Goal: Task Accomplishment & Management: Manage account settings

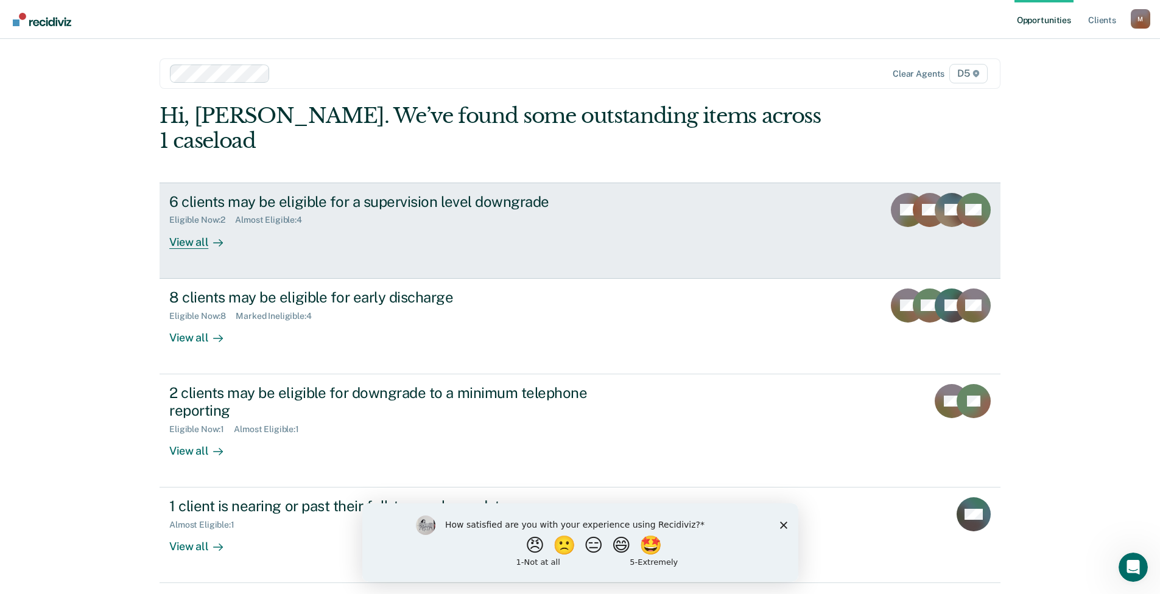
click at [201, 225] on div "View all" at bounding box center [203, 237] width 68 height 24
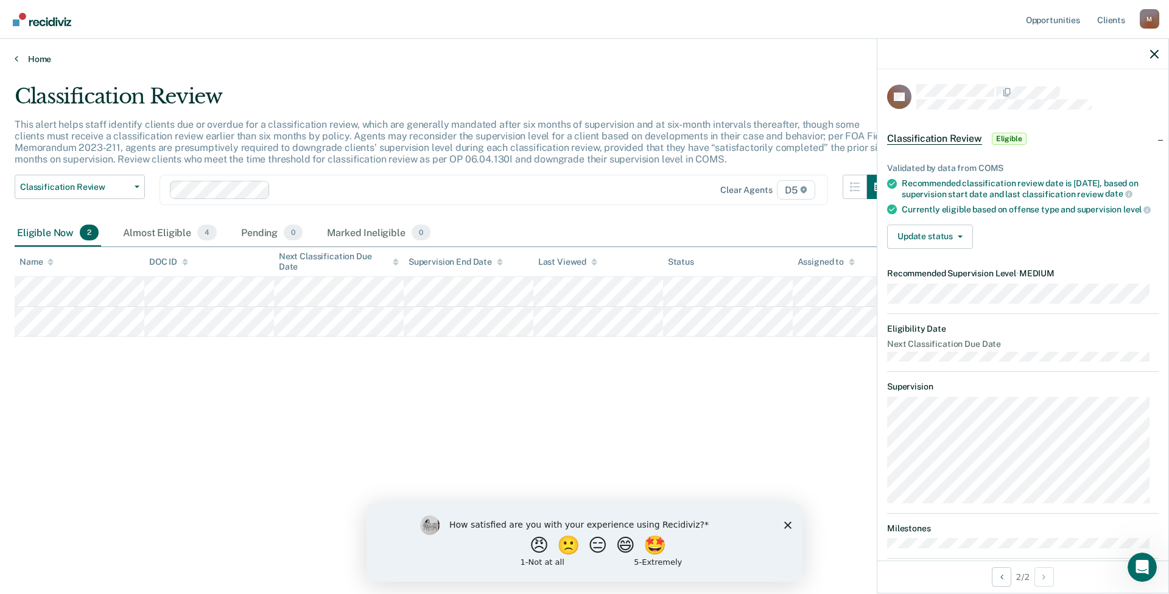
click at [39, 59] on link "Home" at bounding box center [585, 59] width 1140 height 11
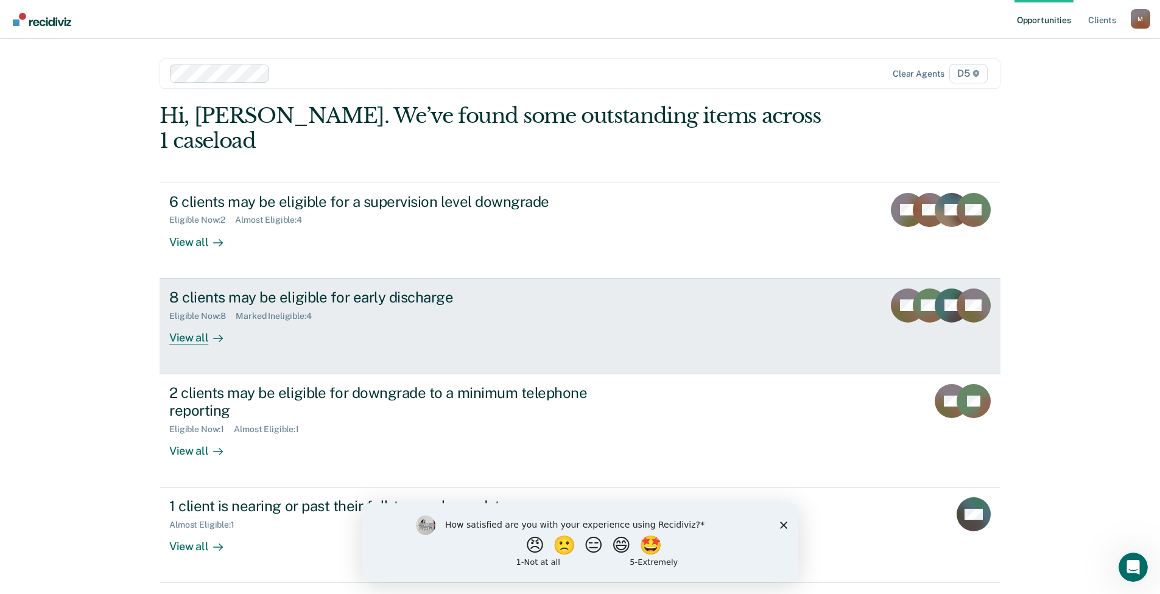
click at [277, 289] on div "8 clients may be eligible for early discharge" at bounding box center [383, 298] width 428 height 18
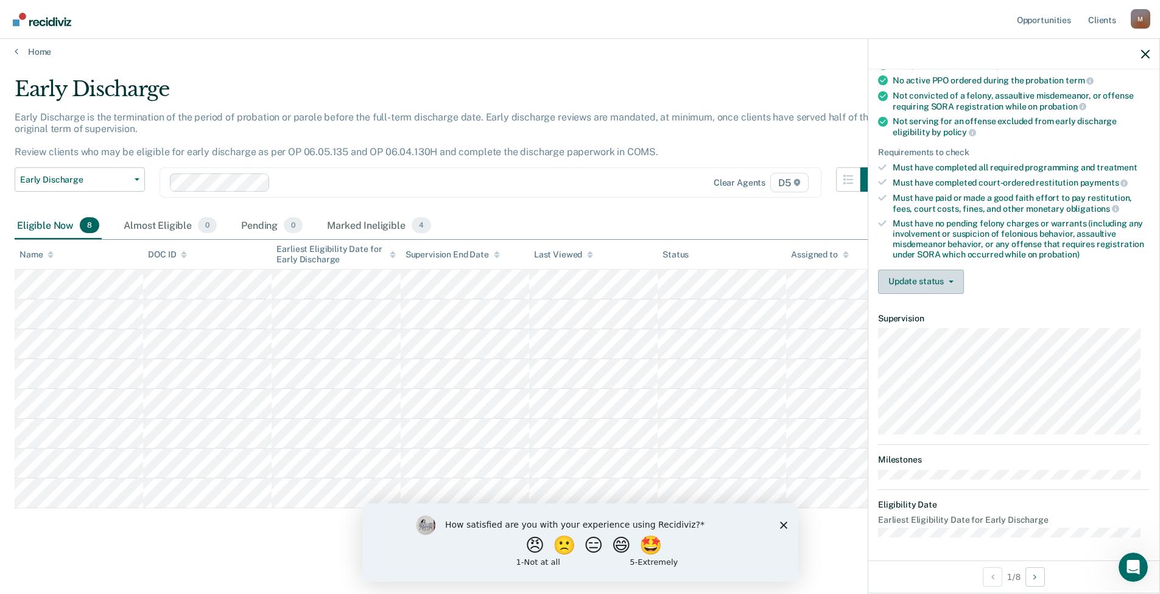
scroll to position [9, 0]
click at [950, 278] on button "Update status" at bounding box center [921, 282] width 86 height 24
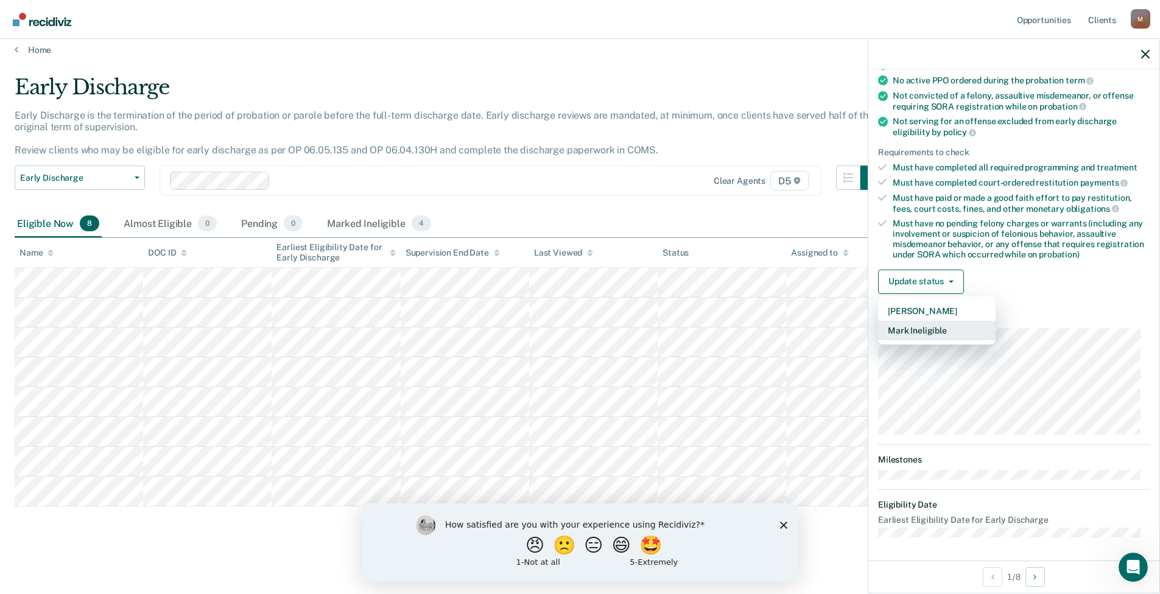
click at [946, 332] on button "Mark Ineligible" at bounding box center [937, 330] width 118 height 19
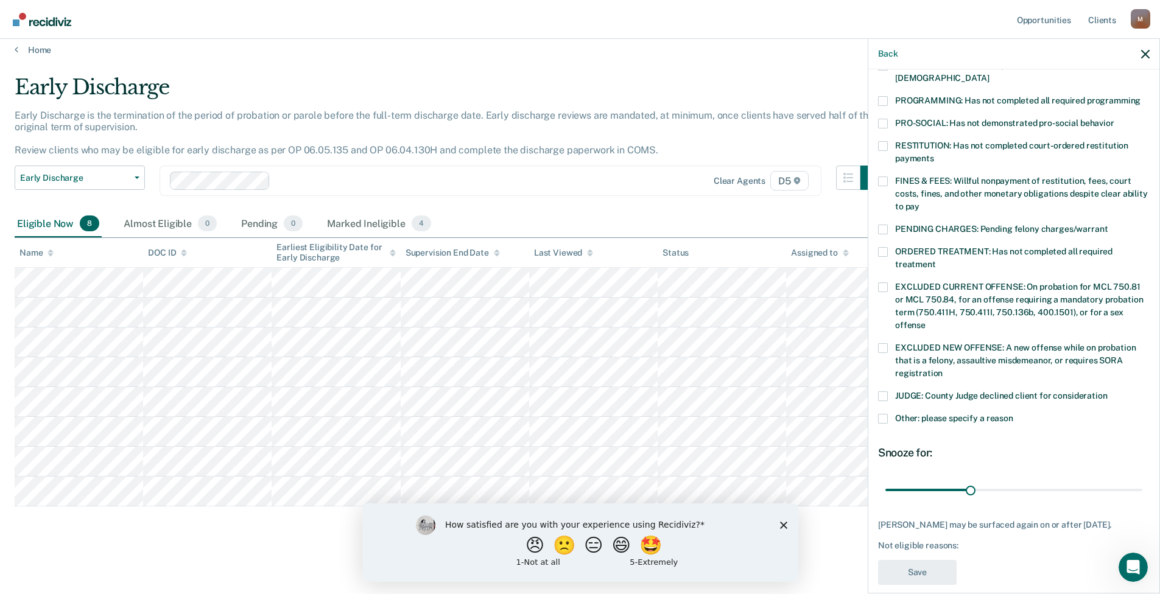
scroll to position [257, 0]
click at [884, 390] on span at bounding box center [883, 395] width 10 height 10
click at [1108, 390] on input "JUDGE: County Judge declined client for consideration" at bounding box center [1108, 390] width 0 height 0
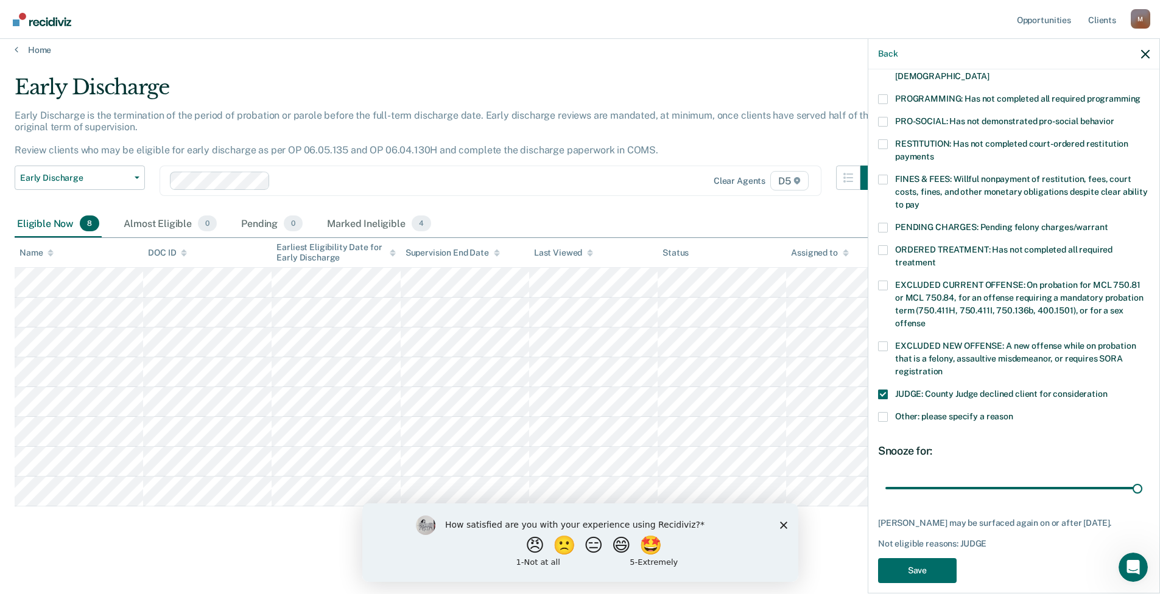
drag, startPoint x: 967, startPoint y: 471, endPoint x: 947, endPoint y: 514, distance: 47.4
type input "90"
click at [1143, 478] on input "range" at bounding box center [1014, 488] width 257 height 21
click at [928, 559] on button "Save" at bounding box center [917, 571] width 79 height 25
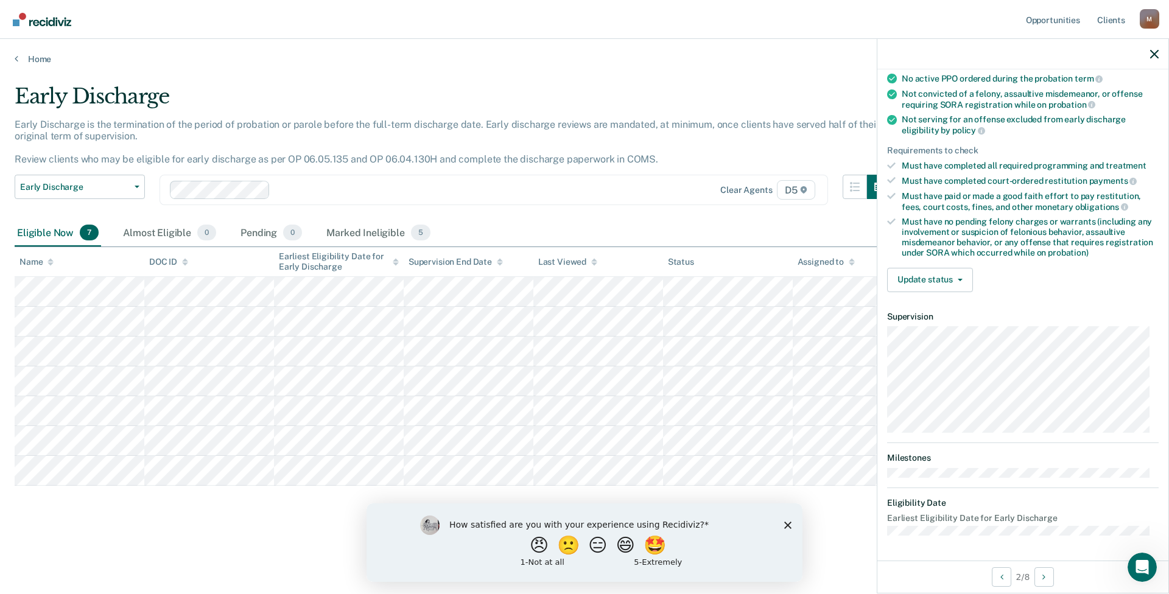
scroll to position [132, 0]
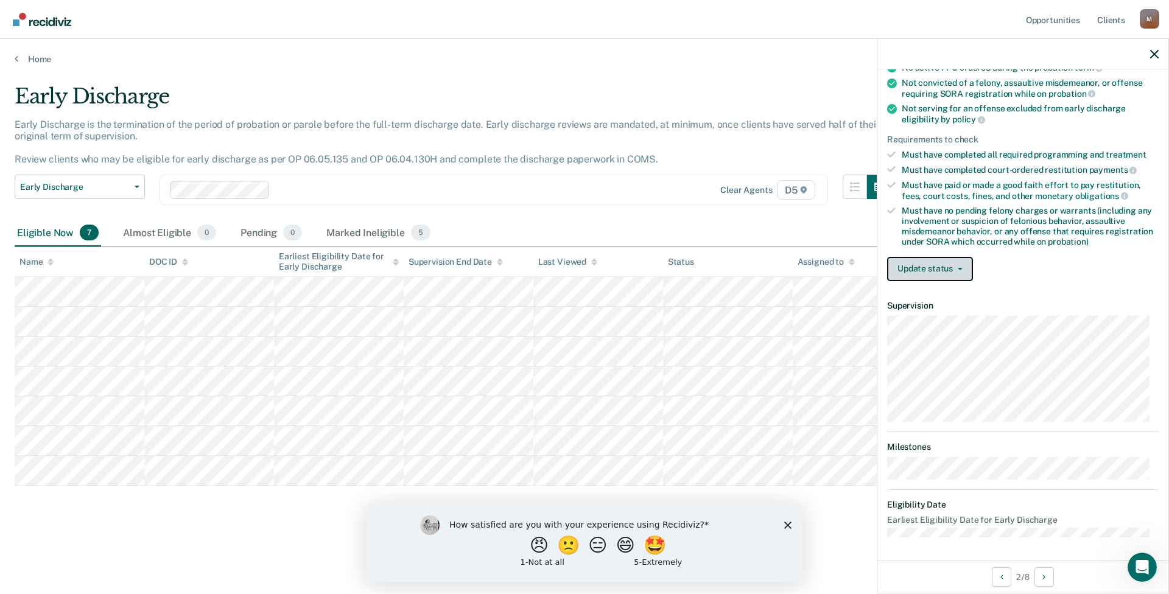
click at [958, 263] on button "Update status" at bounding box center [930, 269] width 86 height 24
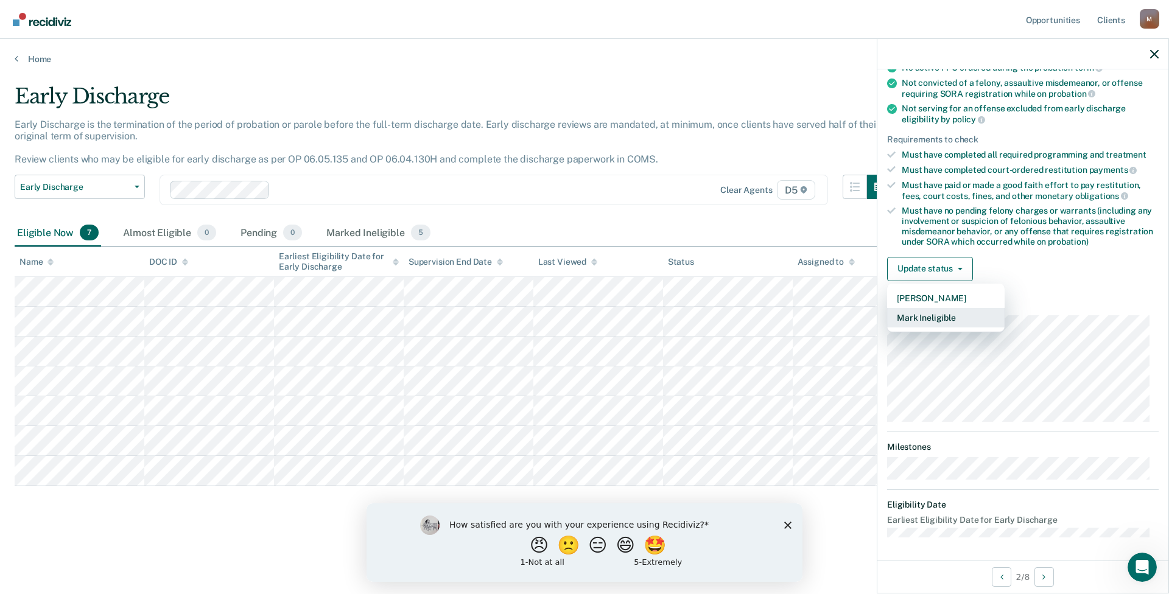
click at [959, 318] on button "Mark Ineligible" at bounding box center [946, 317] width 118 height 19
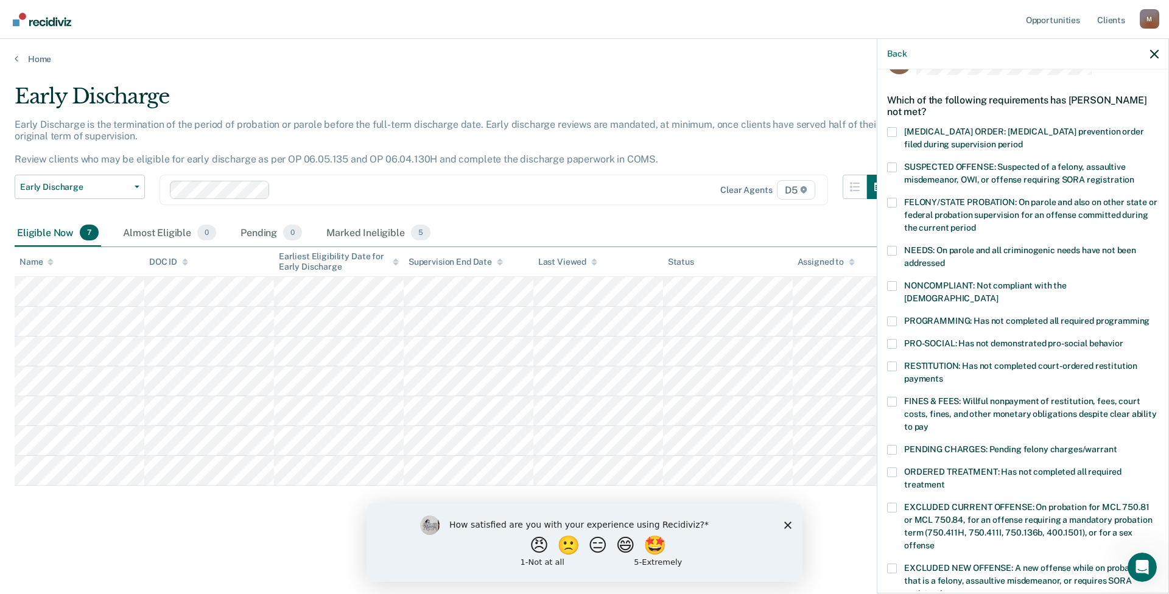
scroll to position [13, 0]
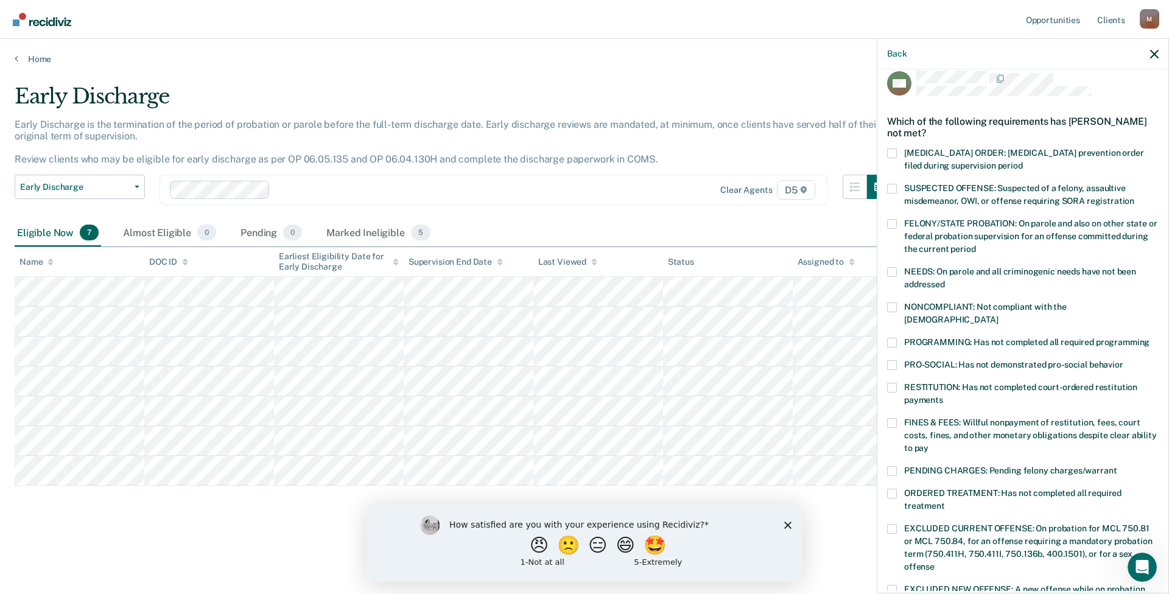
click at [895, 306] on span at bounding box center [892, 308] width 10 height 10
click at [998, 316] on input "NONCOMPLIANT: Not compliant with the [DEMOGRAPHIC_DATA]" at bounding box center [998, 316] width 0 height 0
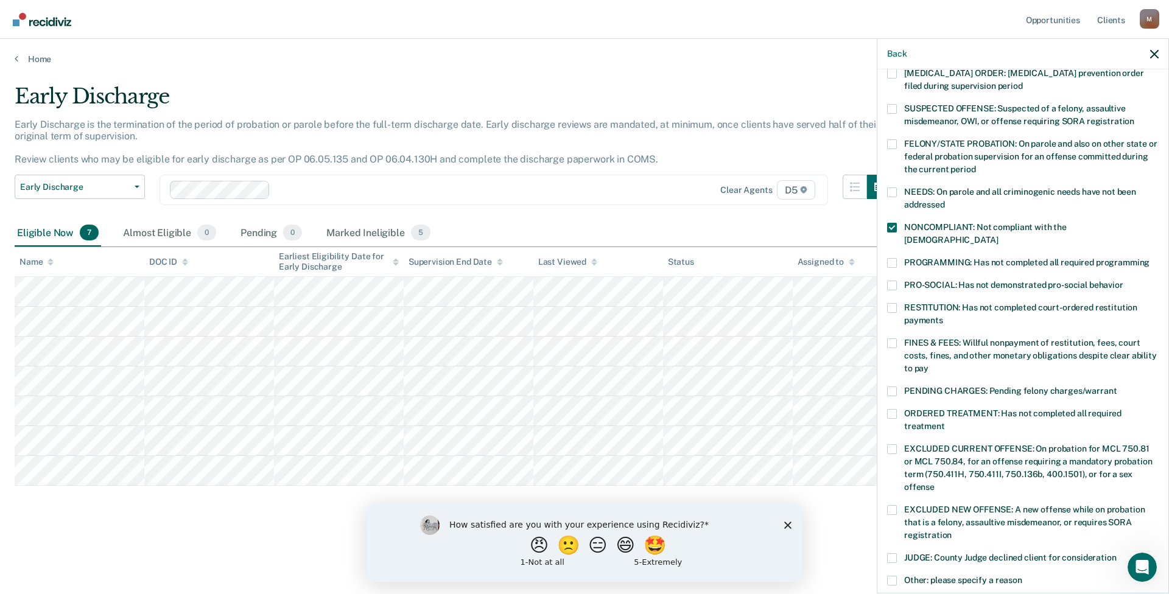
scroll to position [257, 0]
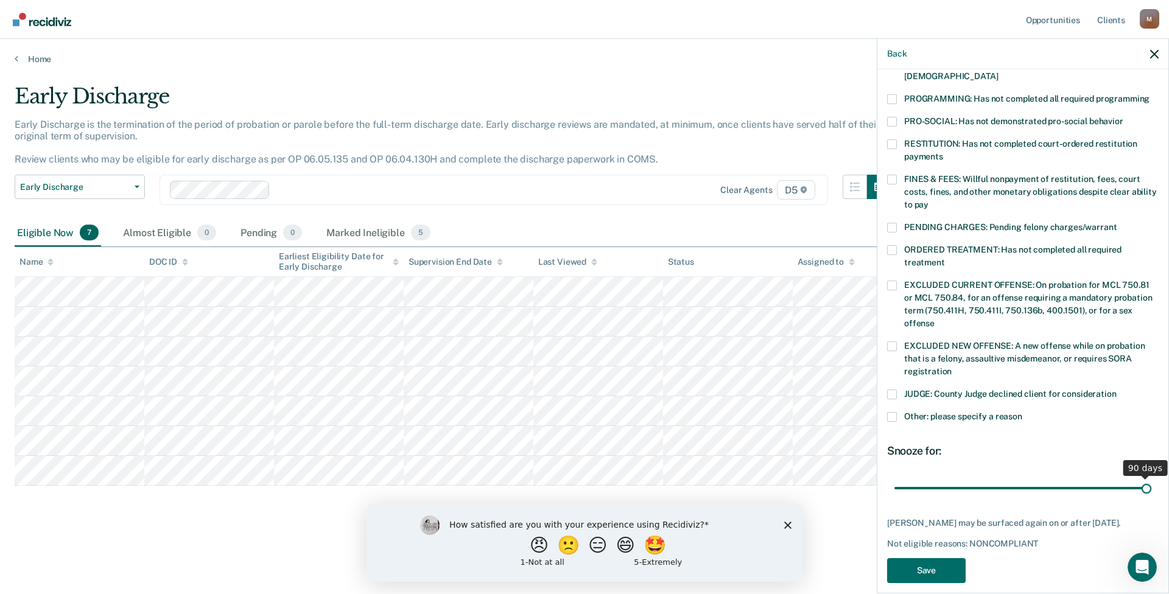
drag, startPoint x: 978, startPoint y: 474, endPoint x: 1191, endPoint y: 463, distance: 214.1
type input "90"
click at [1152, 478] on input "range" at bounding box center [1023, 488] width 257 height 21
click at [939, 566] on button "Save" at bounding box center [926, 571] width 79 height 25
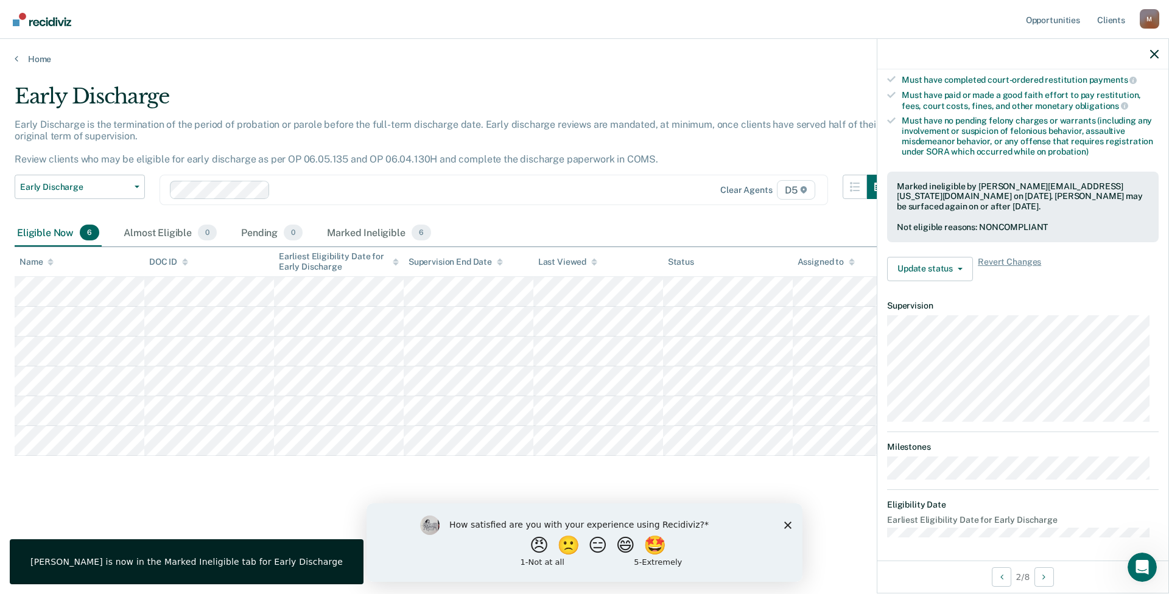
scroll to position [132, 0]
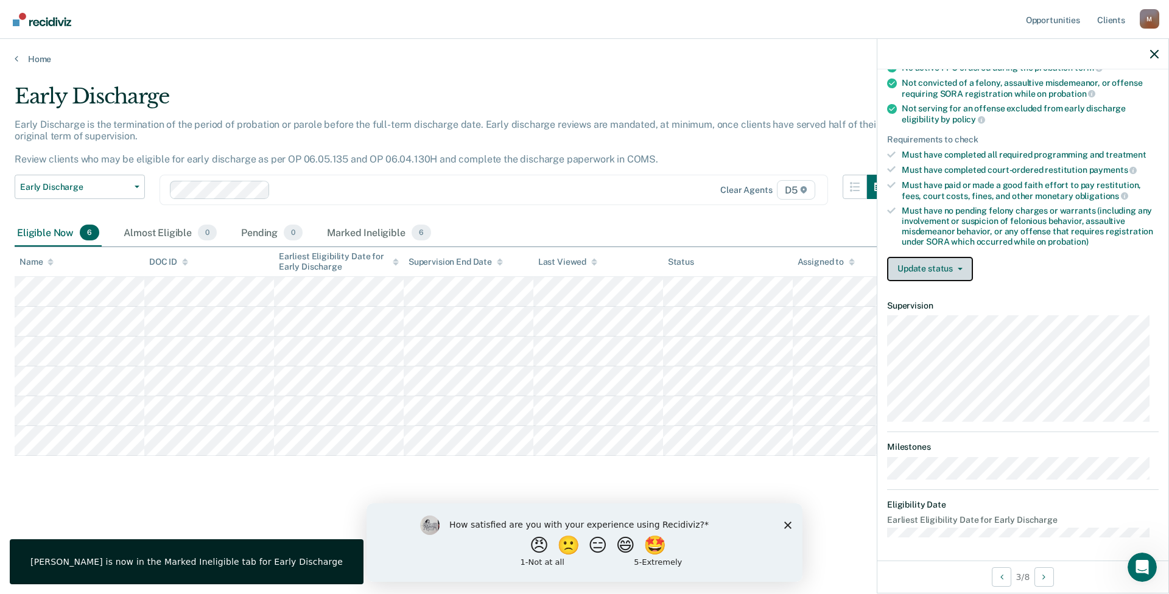
drag, startPoint x: 947, startPoint y: 270, endPoint x: 950, endPoint y: 276, distance: 6.3
click at [947, 270] on button "Update status" at bounding box center [930, 269] width 86 height 24
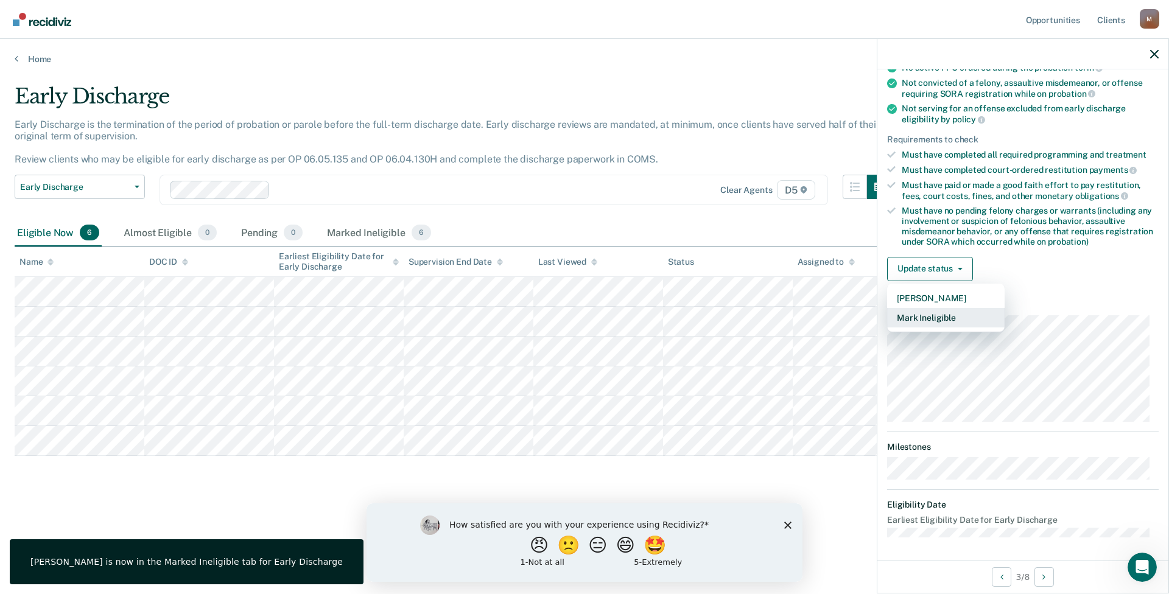
click at [950, 317] on button "Mark Ineligible" at bounding box center [946, 317] width 118 height 19
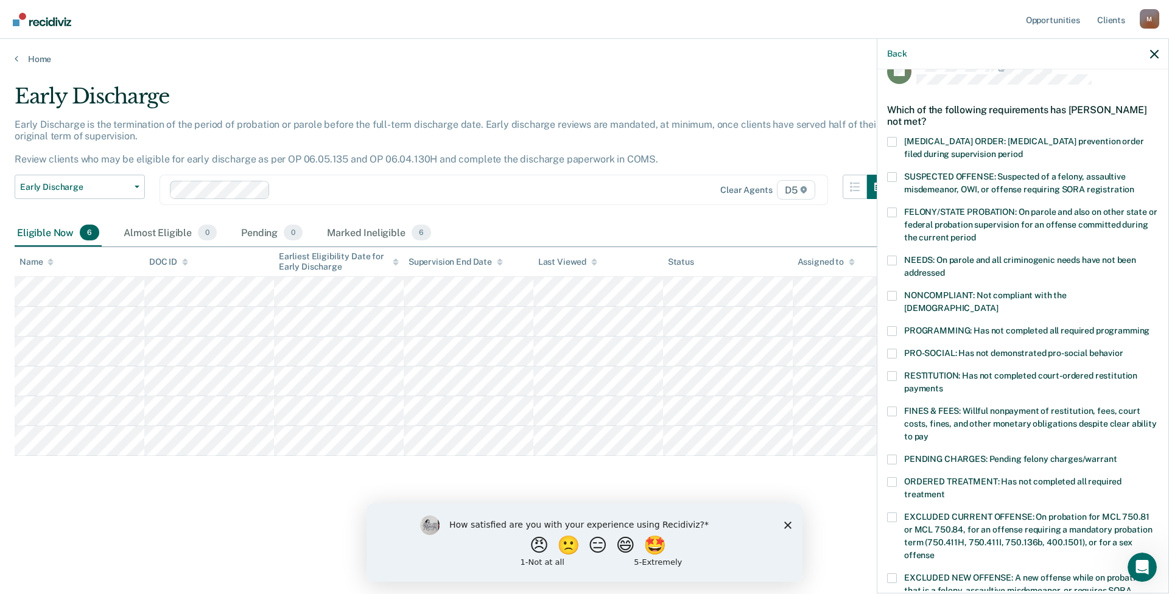
scroll to position [0, 0]
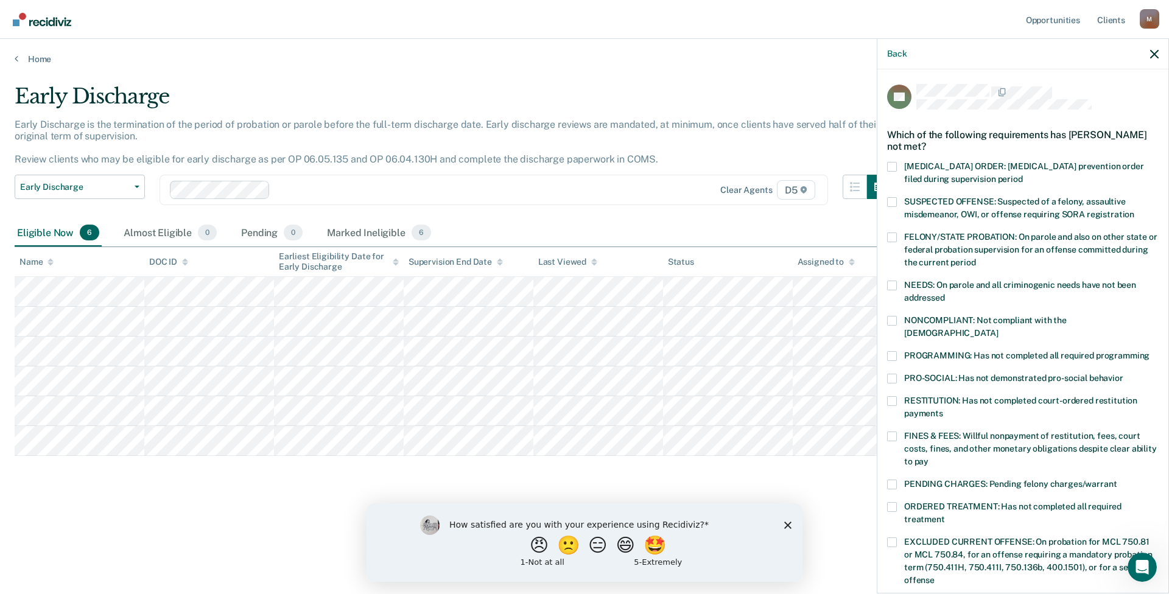
click at [892, 320] on span at bounding box center [892, 321] width 10 height 10
click at [998, 329] on input "NONCOMPLIANT: Not compliant with the [DEMOGRAPHIC_DATA]" at bounding box center [998, 329] width 0 height 0
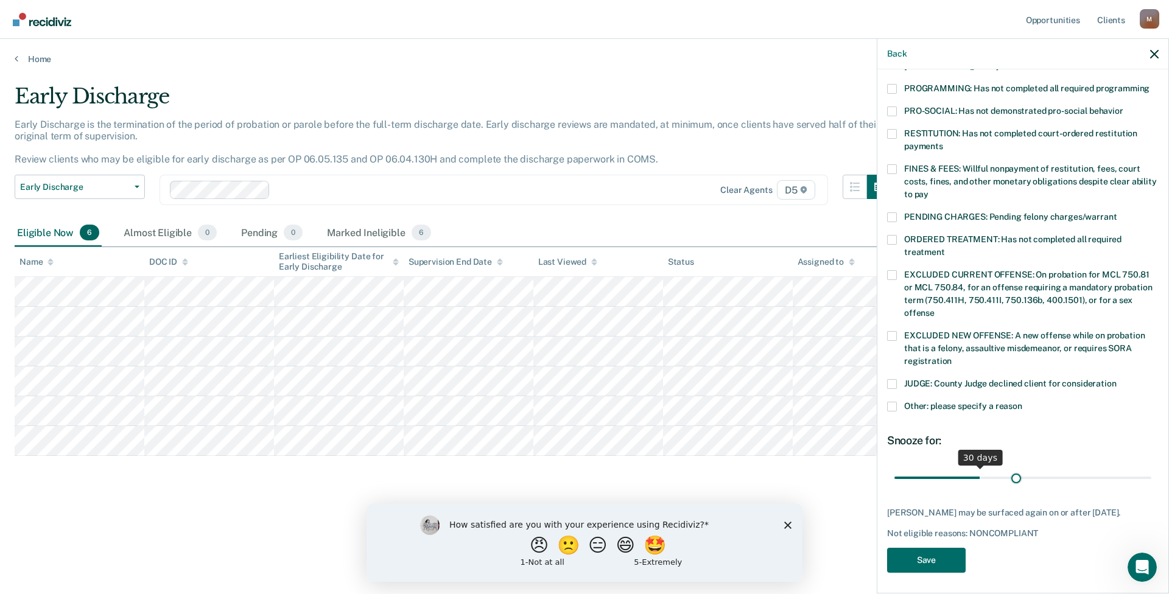
scroll to position [267, 0]
drag, startPoint x: 976, startPoint y: 460, endPoint x: 1188, endPoint y: 450, distance: 211.6
type input "90"
click at [1152, 467] on input "range" at bounding box center [1023, 477] width 257 height 21
click at [933, 550] on button "Save" at bounding box center [926, 560] width 79 height 25
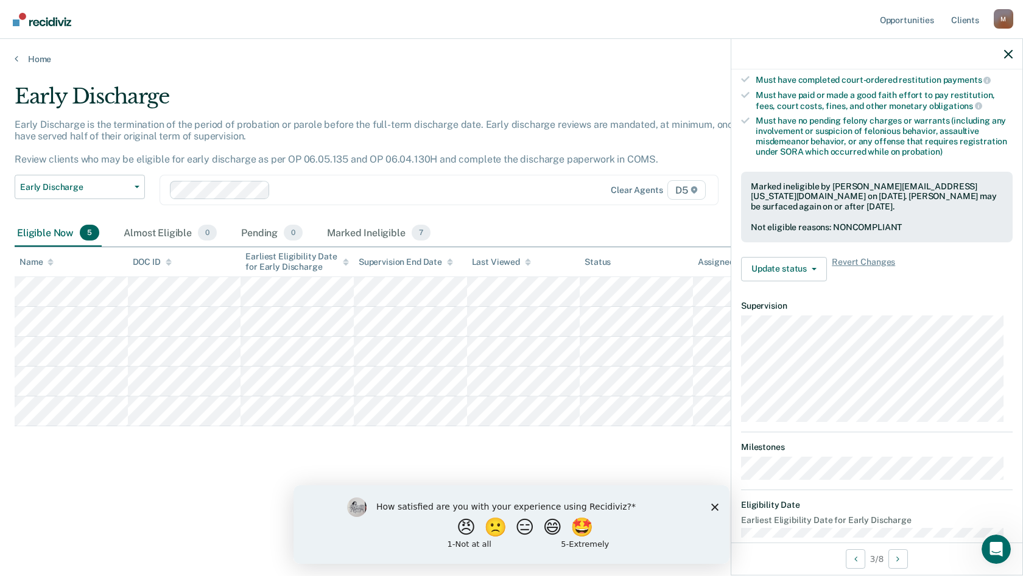
scroll to position [150, 0]
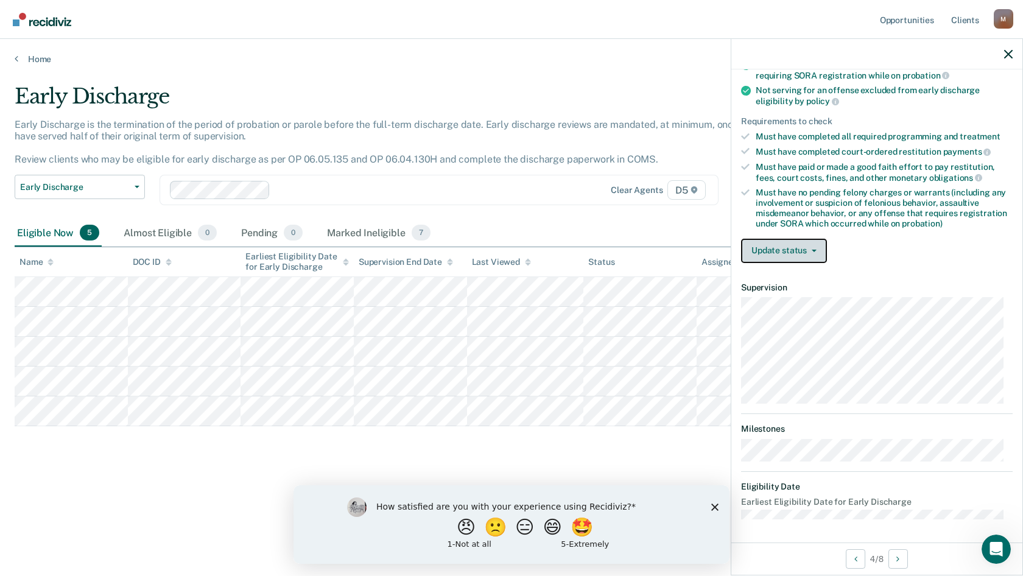
click at [822, 243] on button "Update status" at bounding box center [784, 251] width 86 height 24
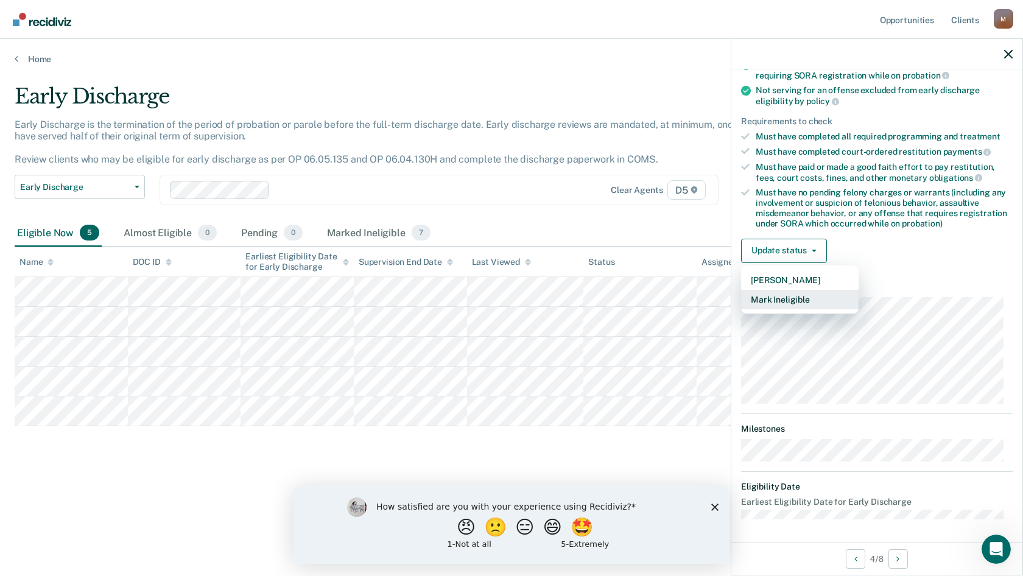
click at [808, 303] on button "Mark Ineligible" at bounding box center [800, 299] width 118 height 19
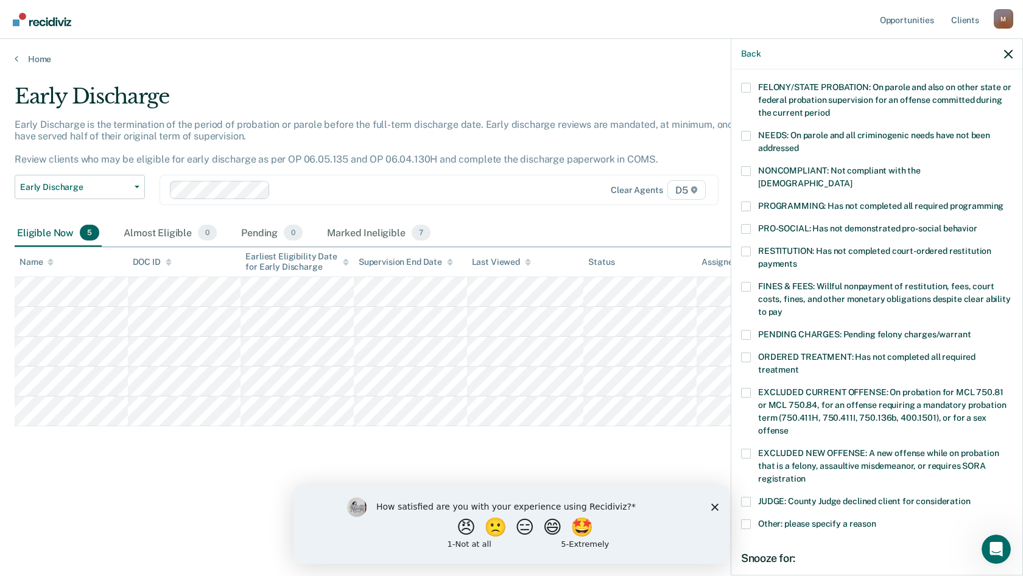
click at [748, 520] on span at bounding box center [746, 525] width 10 height 10
click at [876, 520] on input "Other: please specify a reason" at bounding box center [876, 520] width 0 height 0
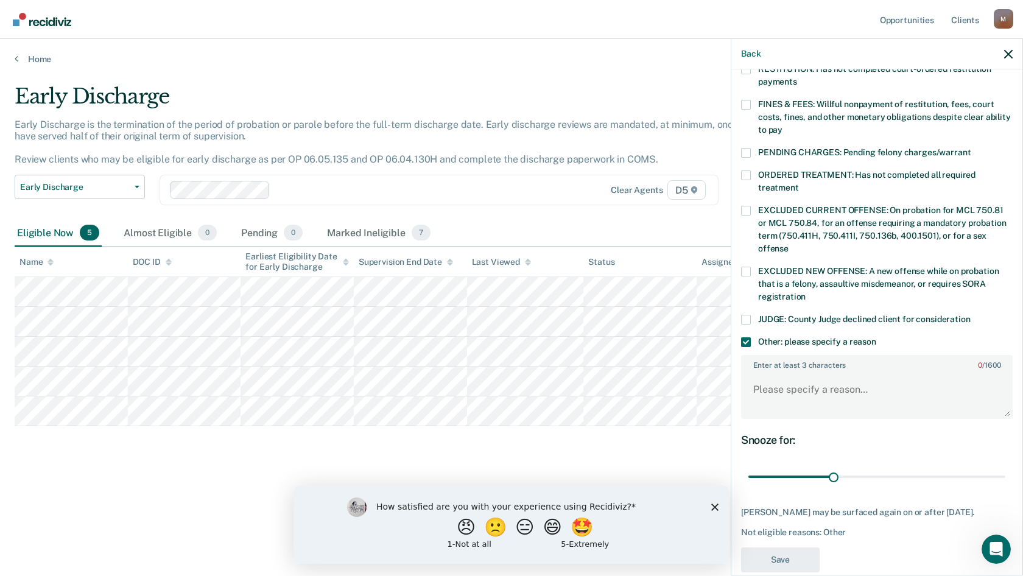
scroll to position [333, 0]
click at [799, 379] on textarea "Enter at least 3 characters 0 / 1600" at bounding box center [876, 394] width 269 height 45
type textarea "N"
type textarea "Has not completed the minimum time on his probation term."
click at [784, 547] on button "Save" at bounding box center [780, 559] width 79 height 25
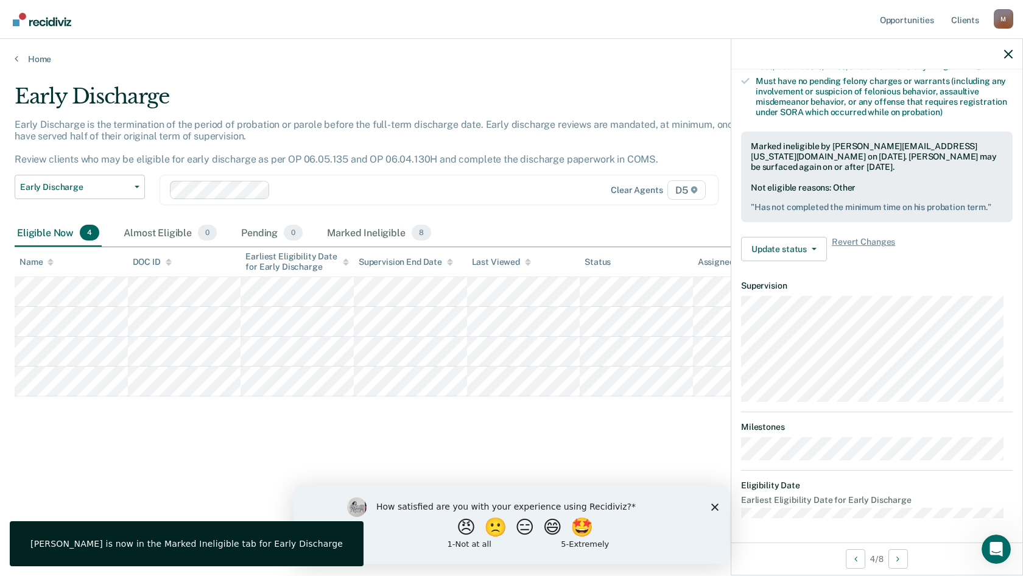
scroll to position [260, 0]
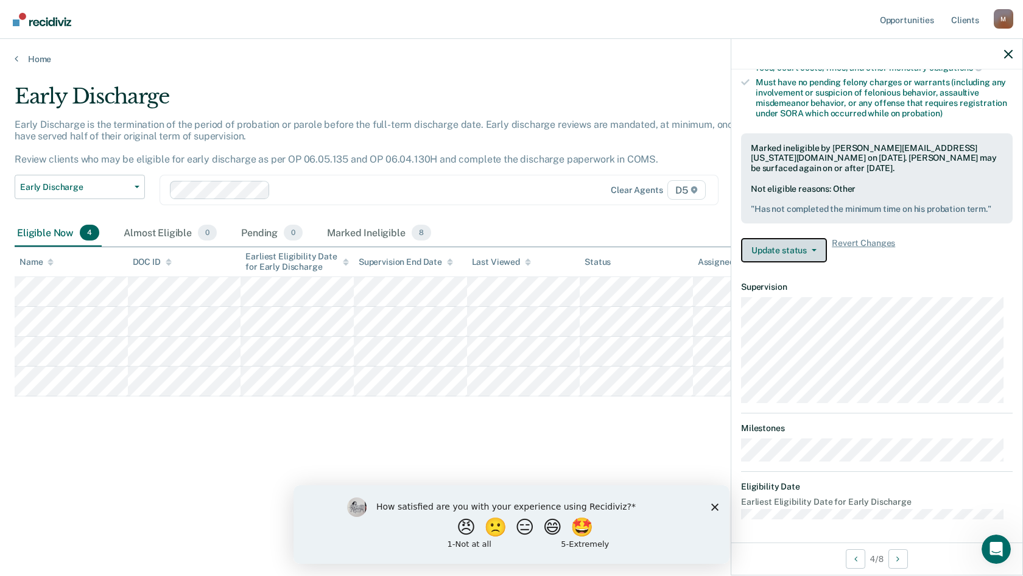
click at [819, 247] on button "Update status" at bounding box center [784, 250] width 86 height 24
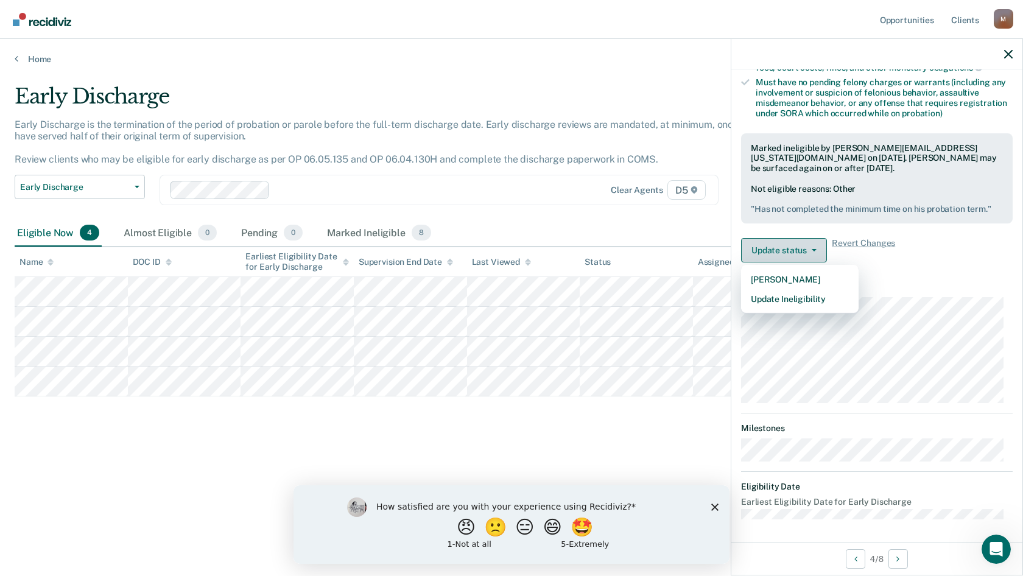
click at [819, 246] on button "Update status" at bounding box center [784, 250] width 86 height 24
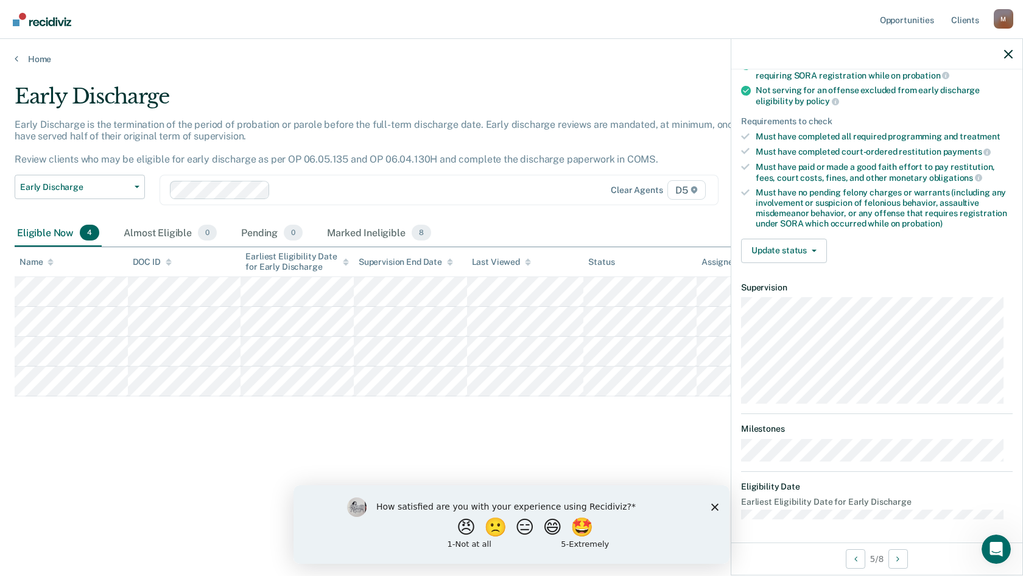
scroll to position [138, 0]
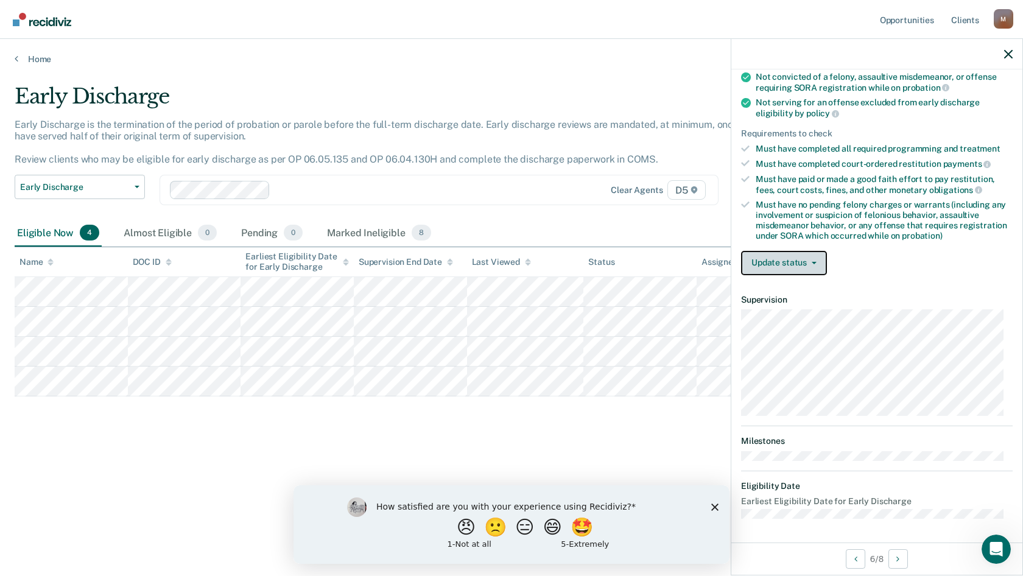
click at [815, 259] on button "Update status" at bounding box center [784, 263] width 86 height 24
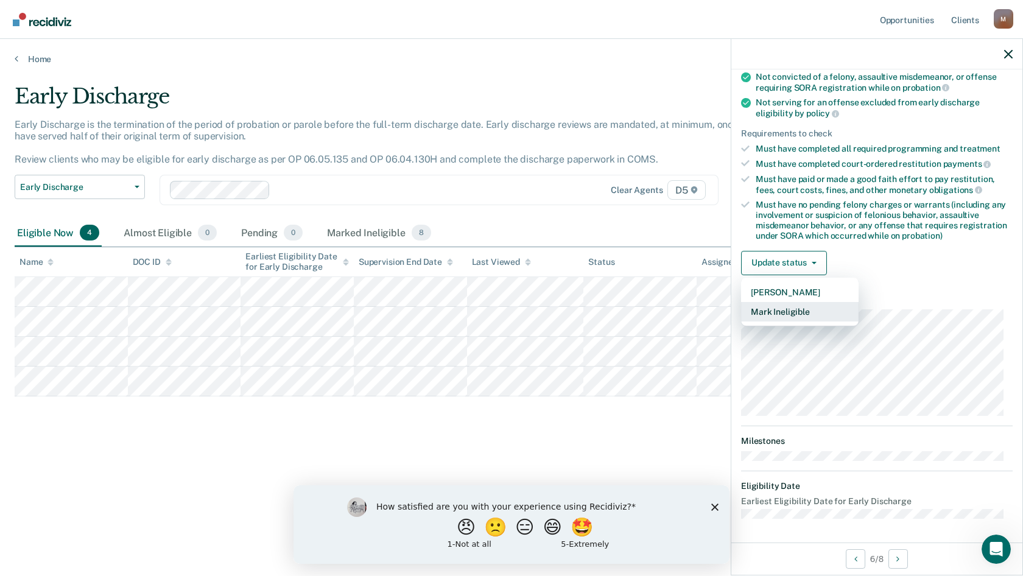
click at [803, 309] on button "Mark Ineligible" at bounding box center [800, 311] width 118 height 19
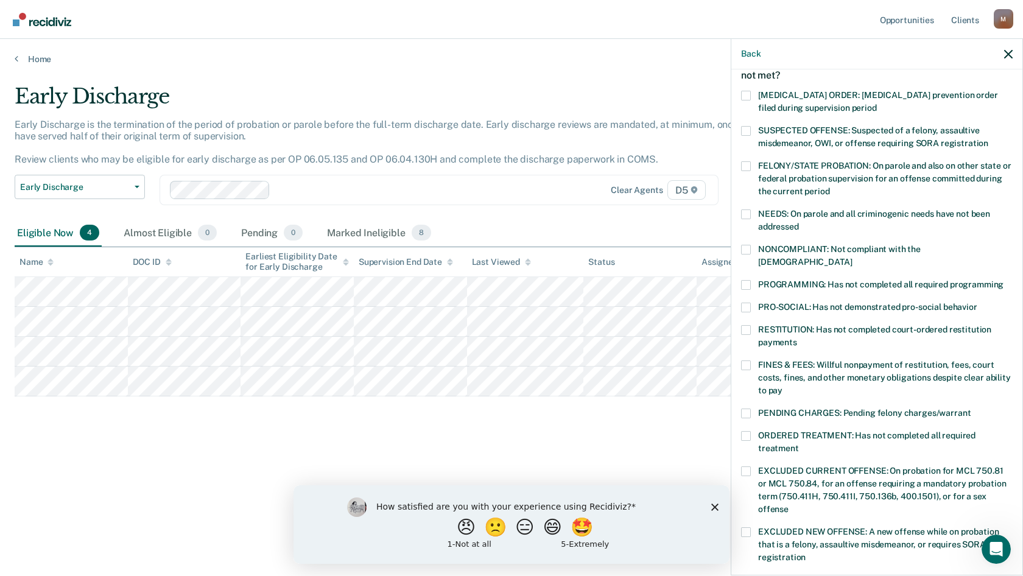
scroll to position [16, 0]
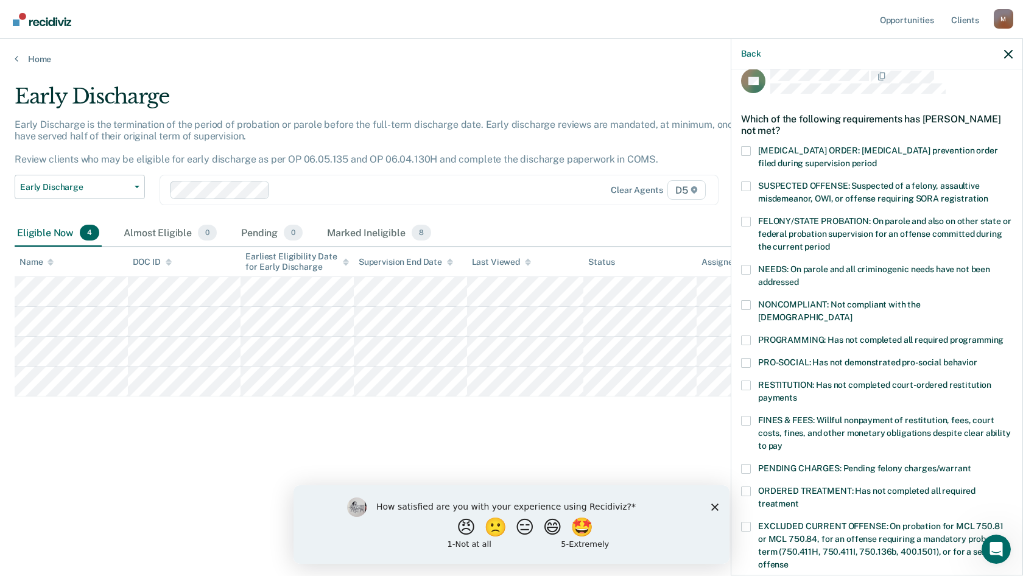
click at [747, 416] on span at bounding box center [746, 421] width 10 height 10
click at [783, 442] on input "FINES & FEES: Willful nonpayment of restitution, fees, court costs, fines, and …" at bounding box center [783, 442] width 0 height 0
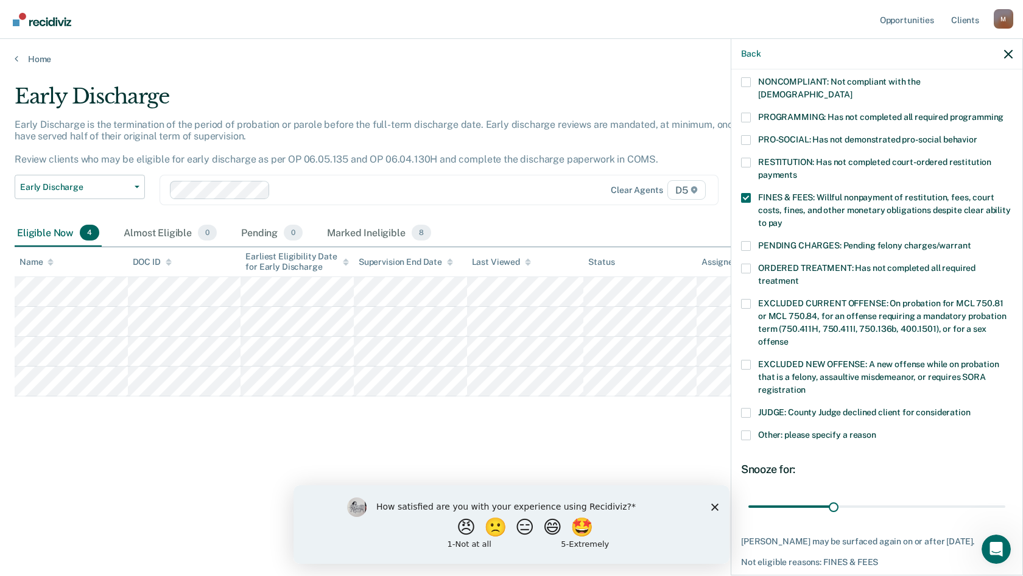
scroll to position [286, 0]
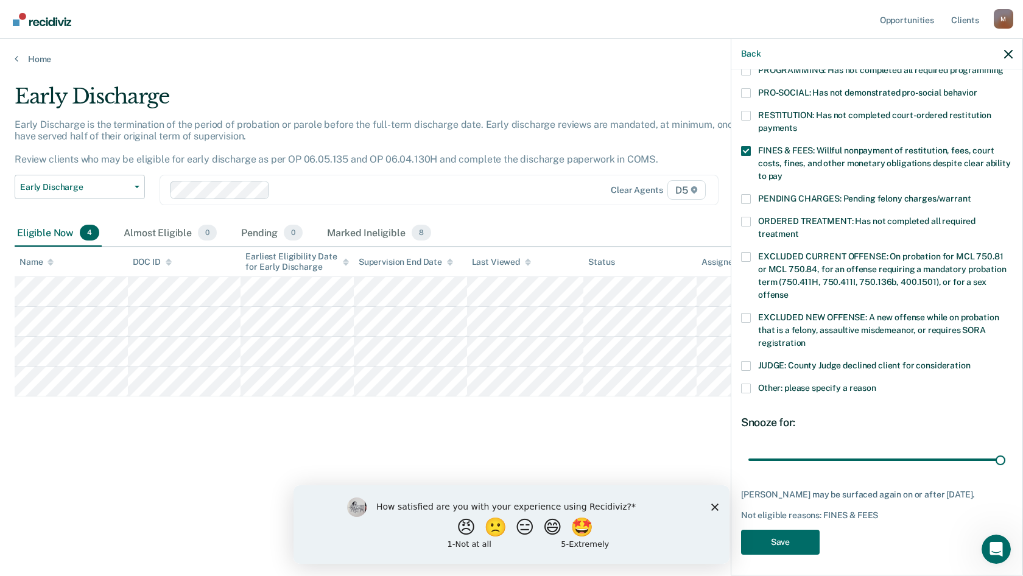
drag, startPoint x: 830, startPoint y: 444, endPoint x: 888, endPoint y: 506, distance: 84.5
type input "90"
click at [1006, 449] on input "range" at bounding box center [877, 459] width 257 height 21
click at [806, 537] on button "Save" at bounding box center [780, 542] width 79 height 25
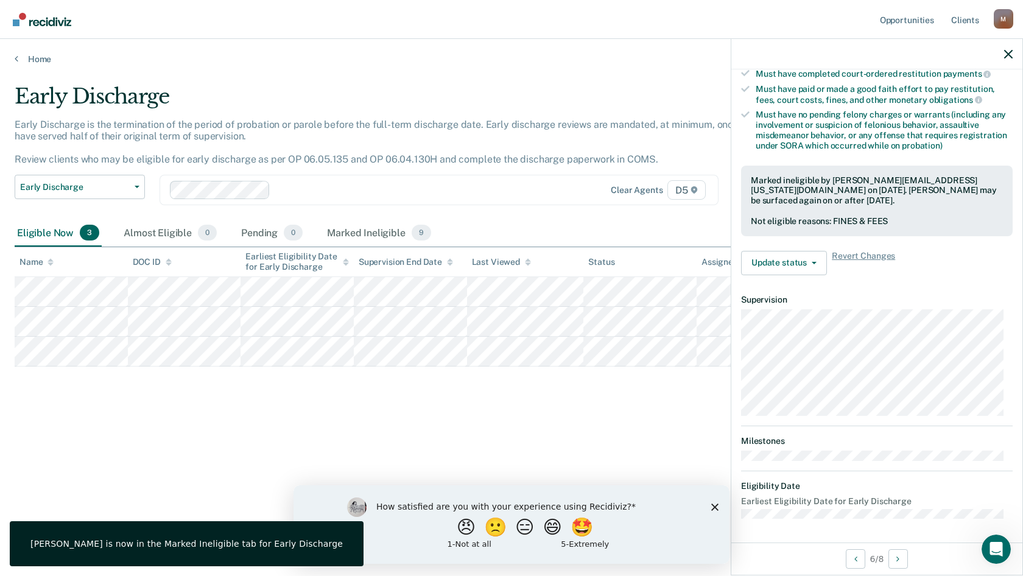
scroll to position [138, 0]
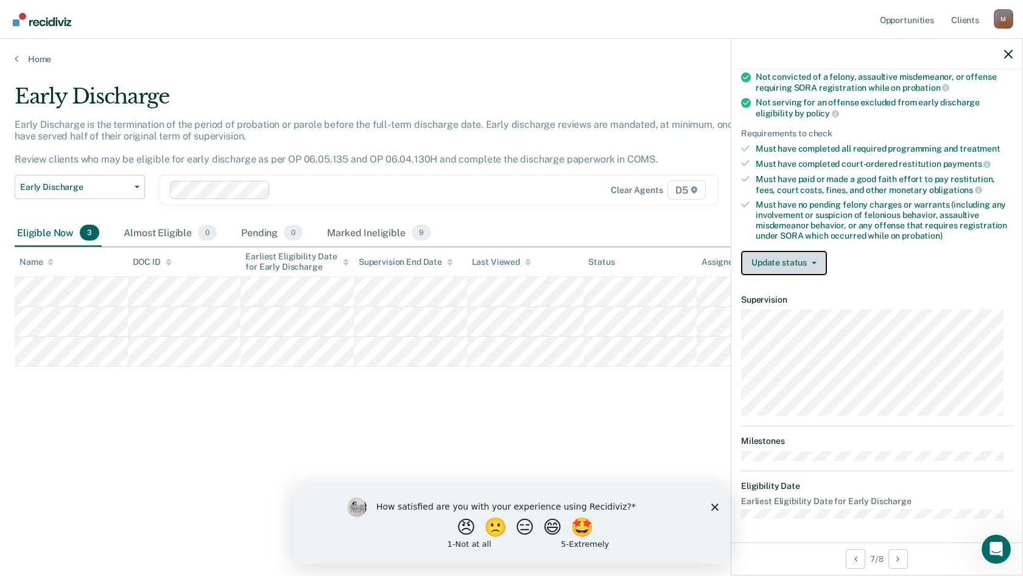
click at [812, 262] on icon "button" at bounding box center [814, 263] width 5 height 2
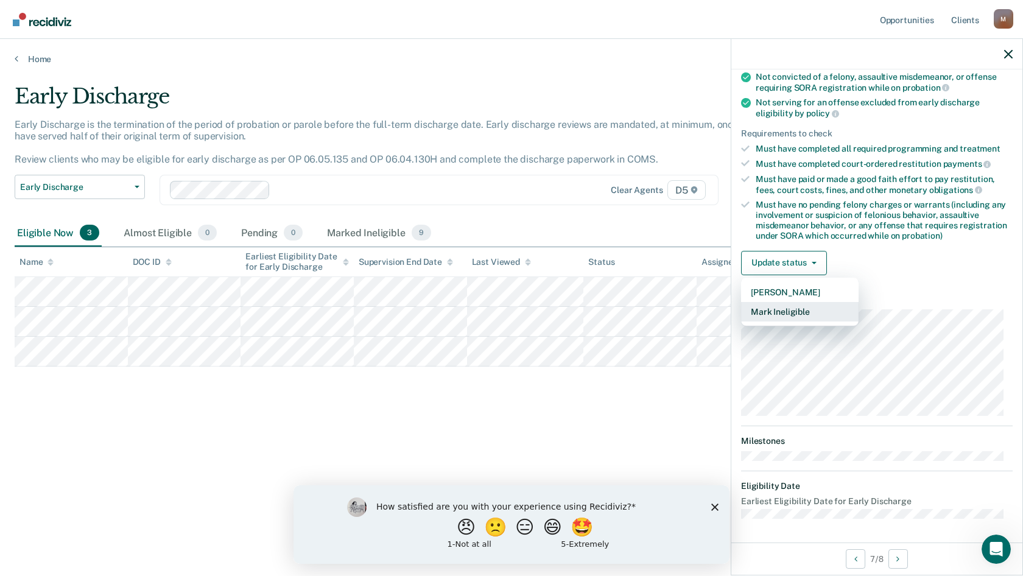
click at [810, 311] on button "Mark Ineligible" at bounding box center [800, 311] width 118 height 19
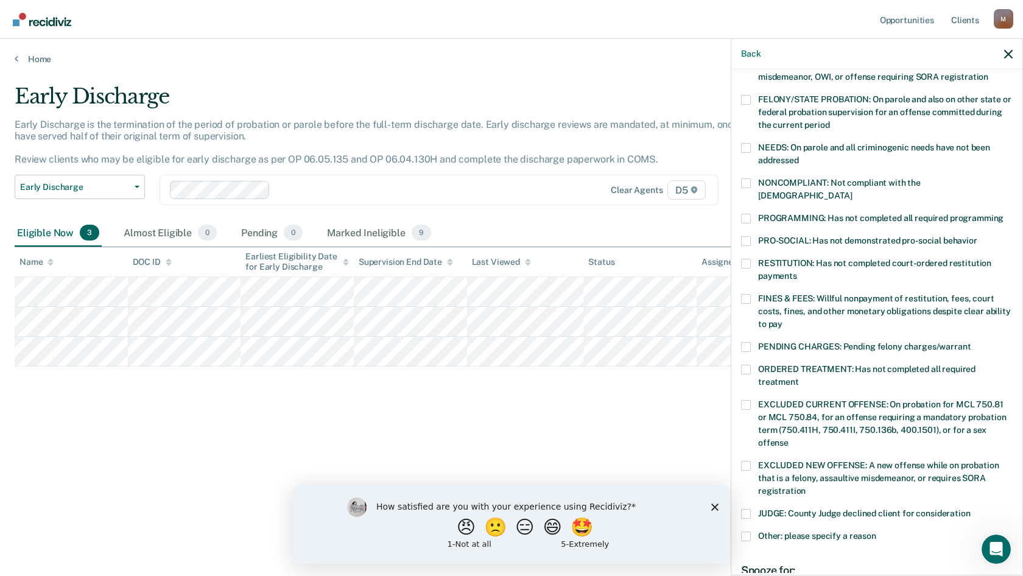
click at [748, 365] on span at bounding box center [746, 370] width 10 height 10
click at [799, 378] on input "ORDERED TREATMENT: Has not completed all required treatment" at bounding box center [799, 378] width 0 height 0
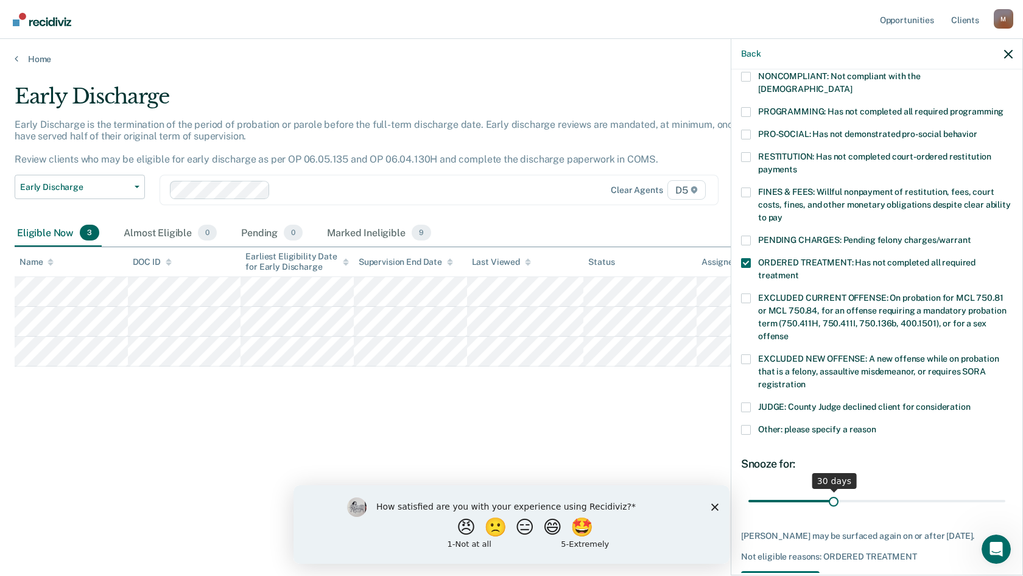
scroll to position [275, 0]
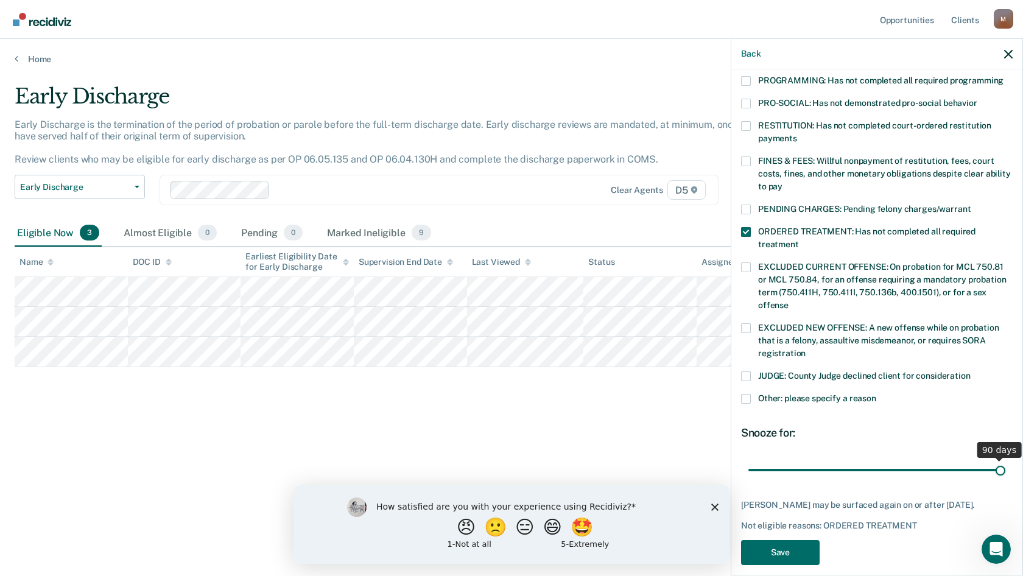
drag, startPoint x: 833, startPoint y: 456, endPoint x: 1023, endPoint y: 439, distance: 190.2
type input "90"
click at [1006, 459] on input "range" at bounding box center [877, 469] width 257 height 21
click at [778, 542] on button "Save" at bounding box center [780, 552] width 79 height 25
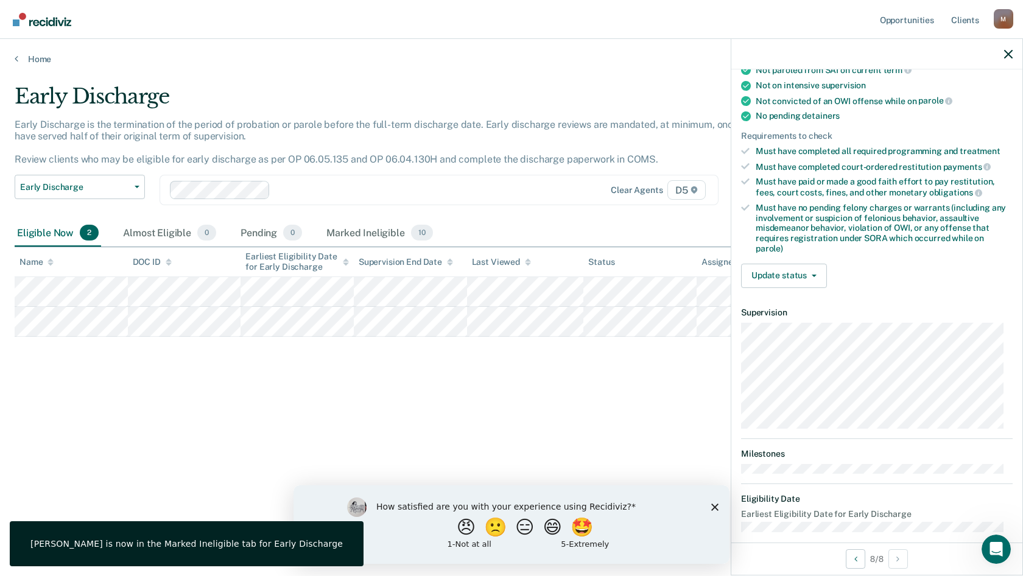
scroll to position [241, 0]
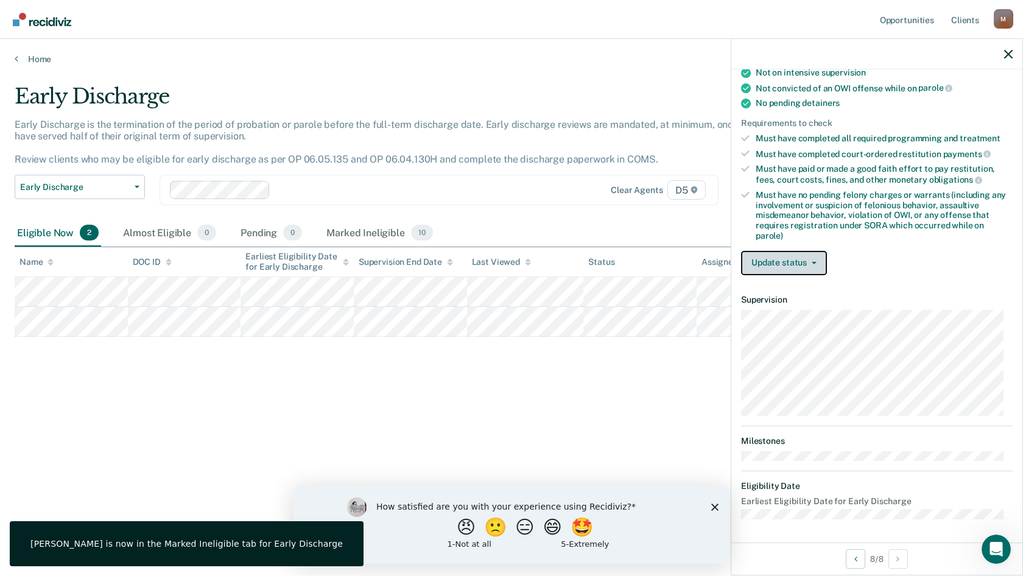
click at [822, 264] on button "Update status" at bounding box center [784, 263] width 86 height 24
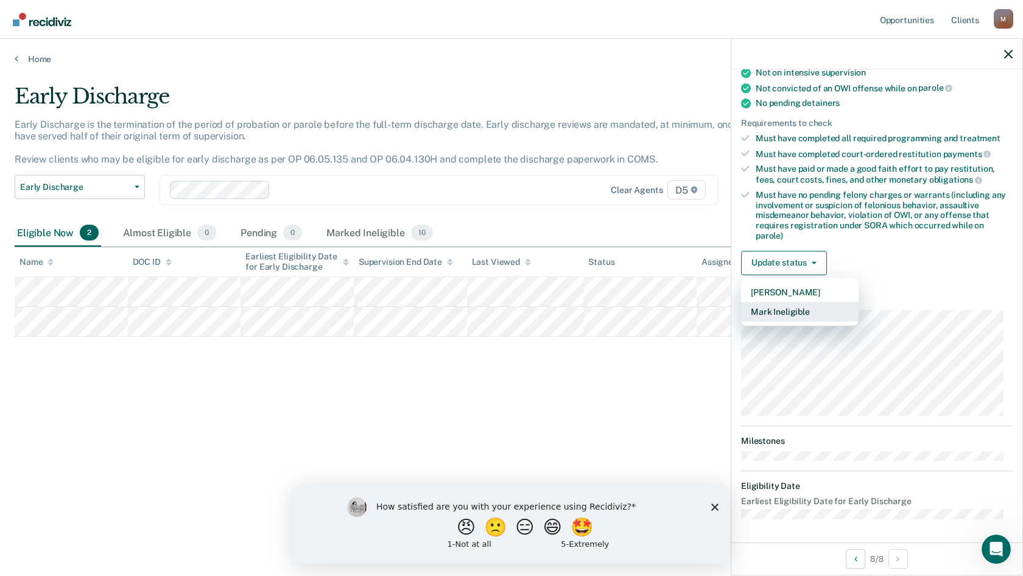
click at [811, 310] on button "Mark Ineligible" at bounding box center [800, 311] width 118 height 19
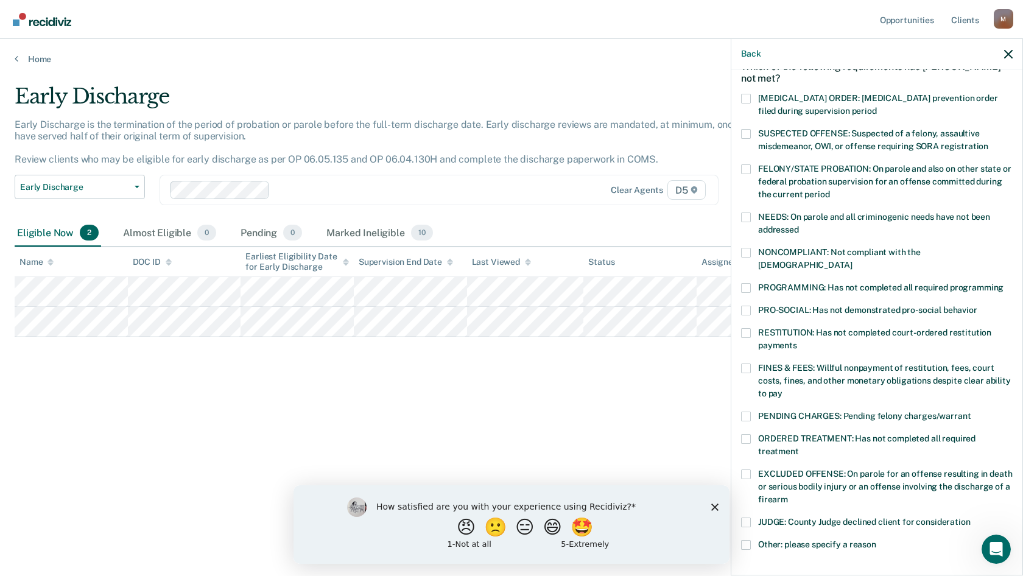
scroll to position [42, 0]
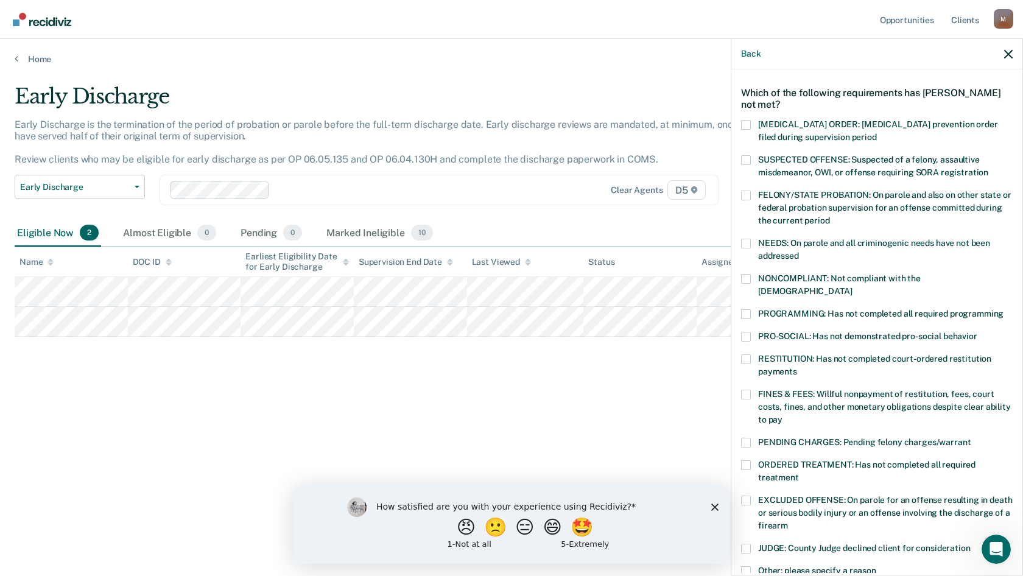
click at [748, 275] on span at bounding box center [746, 279] width 10 height 10
click at [852, 287] on input "NONCOMPLIANT: Not compliant with the [DEMOGRAPHIC_DATA]" at bounding box center [852, 287] width 0 height 0
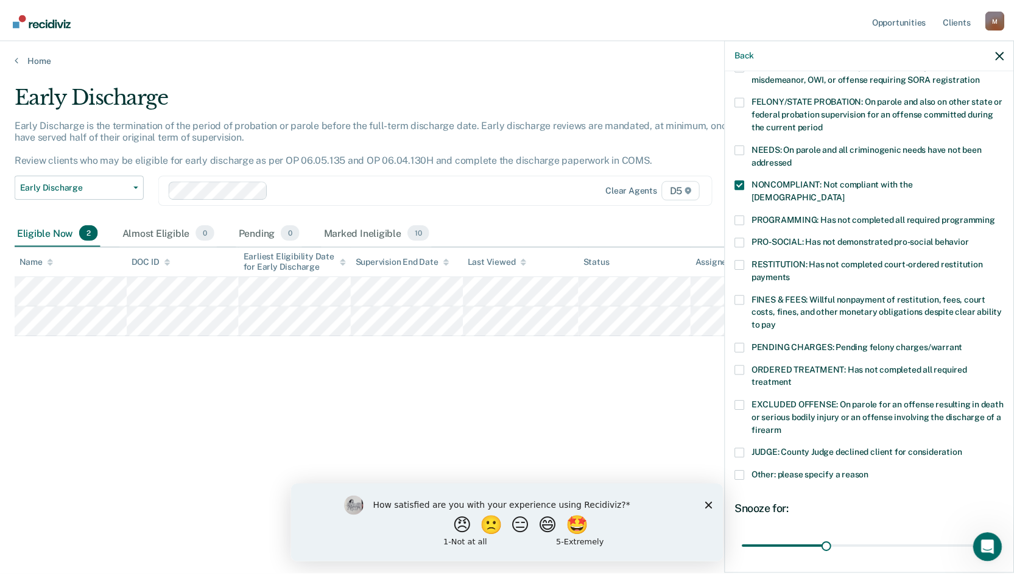
scroll to position [225, 0]
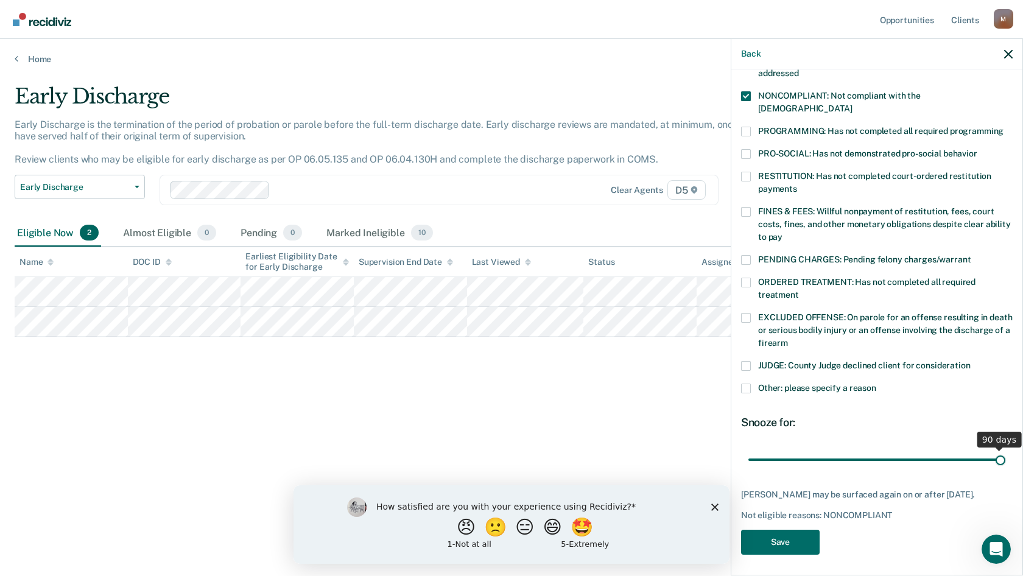
drag, startPoint x: 832, startPoint y: 447, endPoint x: 918, endPoint y: 494, distance: 97.9
type input "90"
click at [1006, 449] on input "range" at bounding box center [877, 459] width 257 height 21
click at [792, 538] on button "Save" at bounding box center [780, 542] width 79 height 25
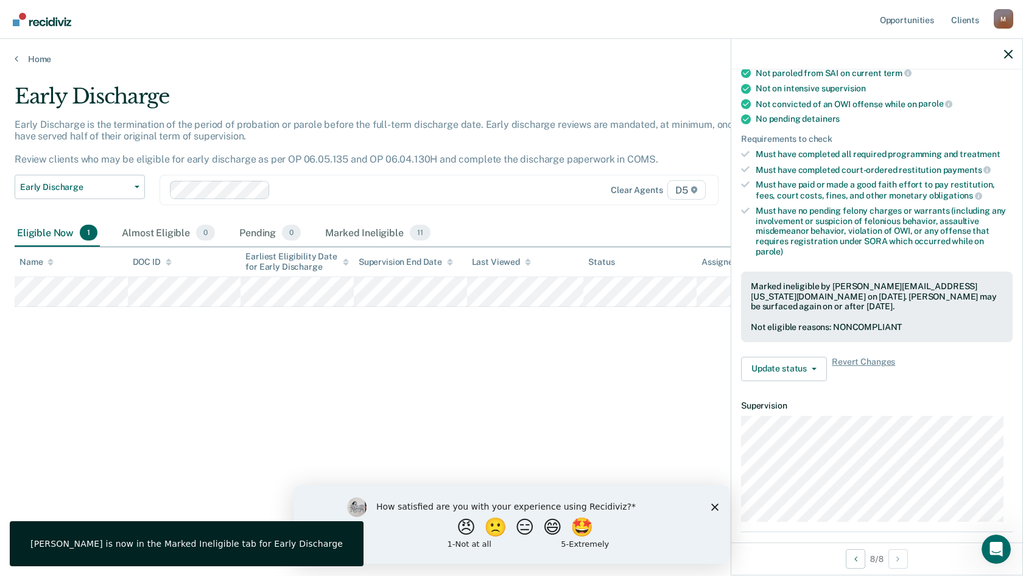
click at [33, 65] on main "Early Discharge Early Discharge is the termination of the period of probation o…" at bounding box center [511, 319] width 1023 height 508
click at [38, 60] on link "Home" at bounding box center [512, 59] width 994 height 11
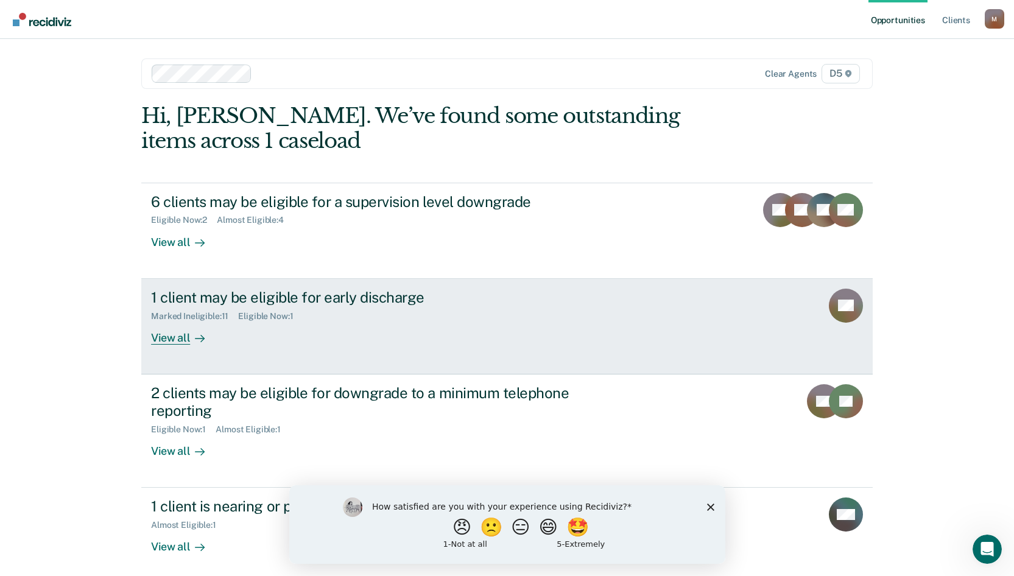
click at [239, 303] on div "1 client may be eligible for early discharge" at bounding box center [365, 298] width 428 height 18
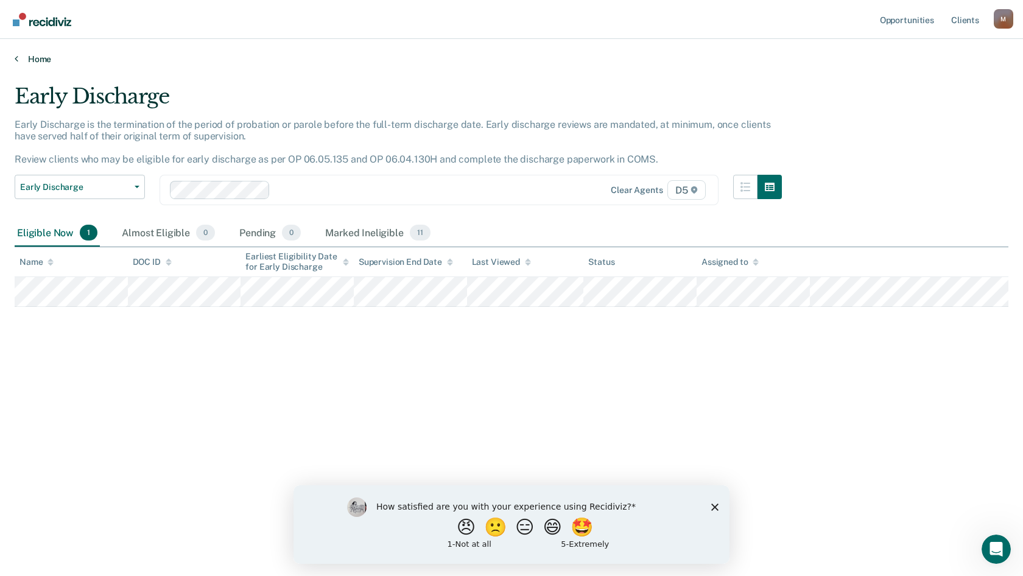
click at [18, 56] on link "Home" at bounding box center [512, 59] width 994 height 11
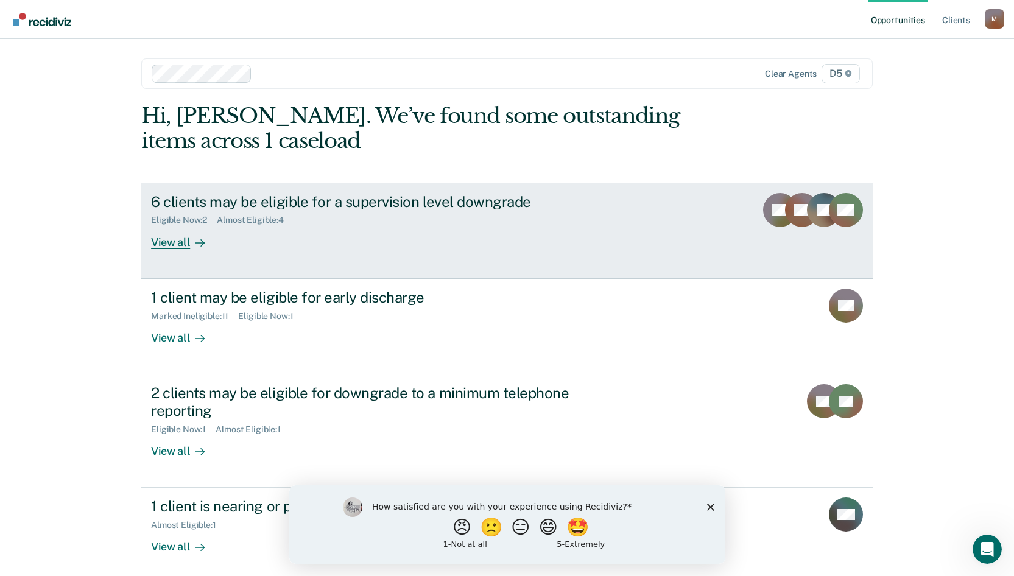
click at [354, 197] on div "6 clients may be eligible for a supervision level downgrade" at bounding box center [365, 202] width 428 height 18
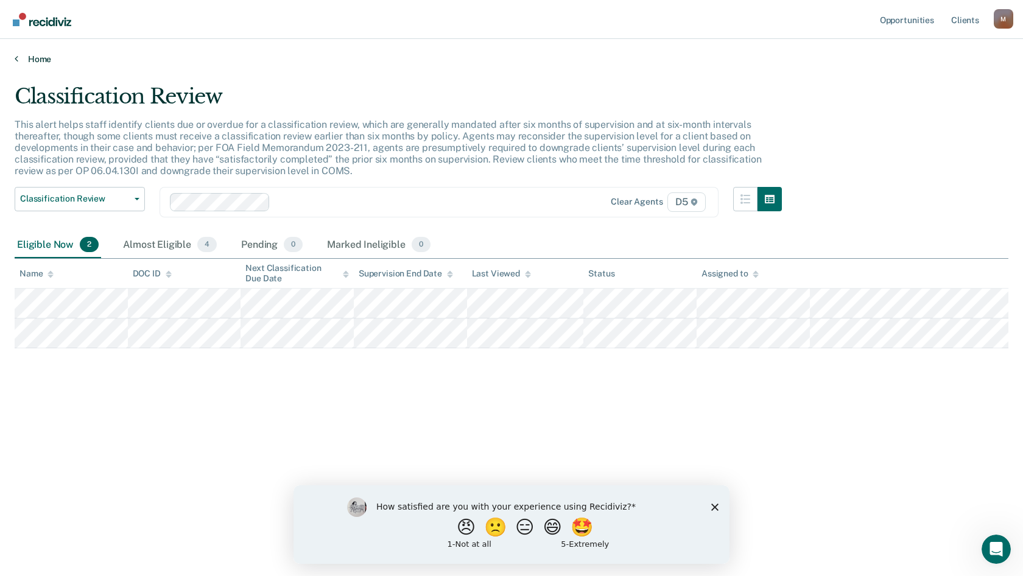
click at [35, 57] on link "Home" at bounding box center [512, 59] width 994 height 11
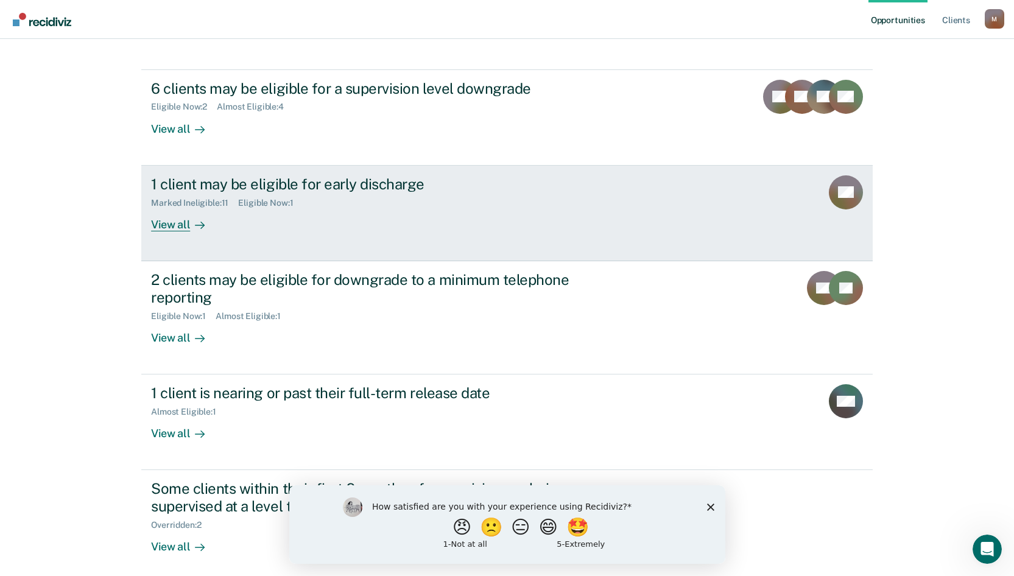
scroll to position [122, 0]
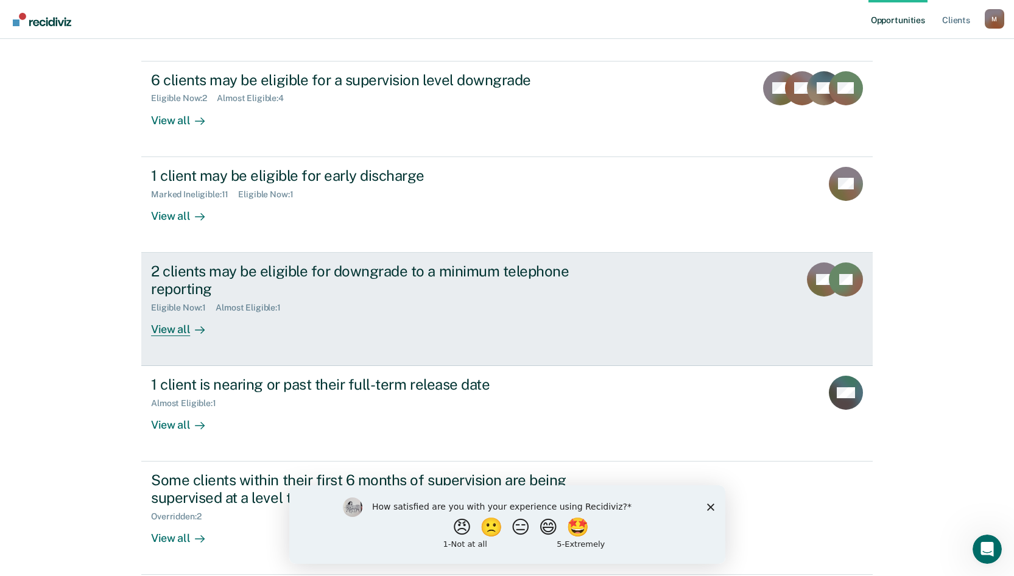
click at [177, 330] on div "View all" at bounding box center [185, 324] width 68 height 24
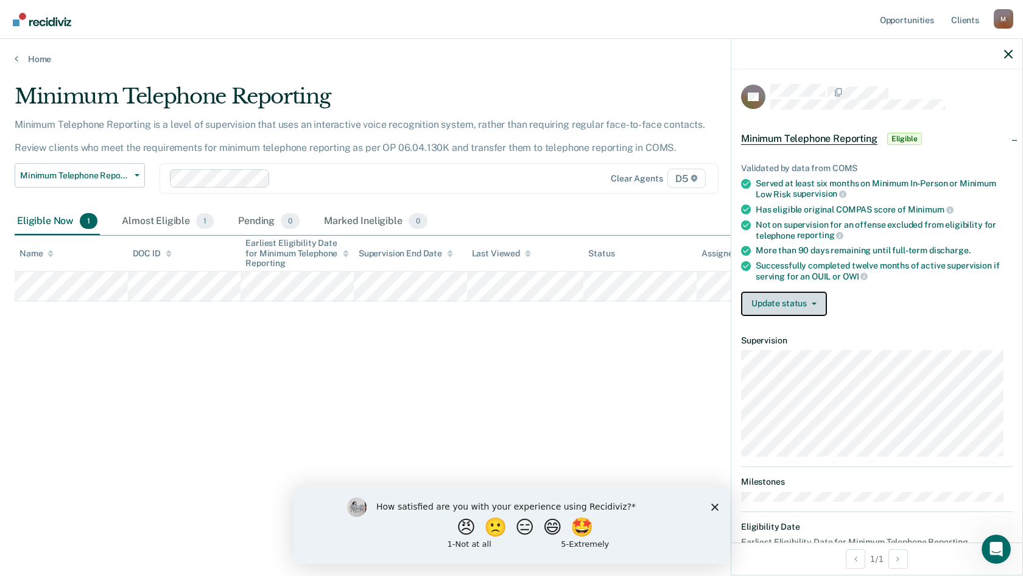
drag, startPoint x: 815, startPoint y: 305, endPoint x: 821, endPoint y: 314, distance: 11.0
click at [817, 305] on button "Update status" at bounding box center [784, 304] width 86 height 24
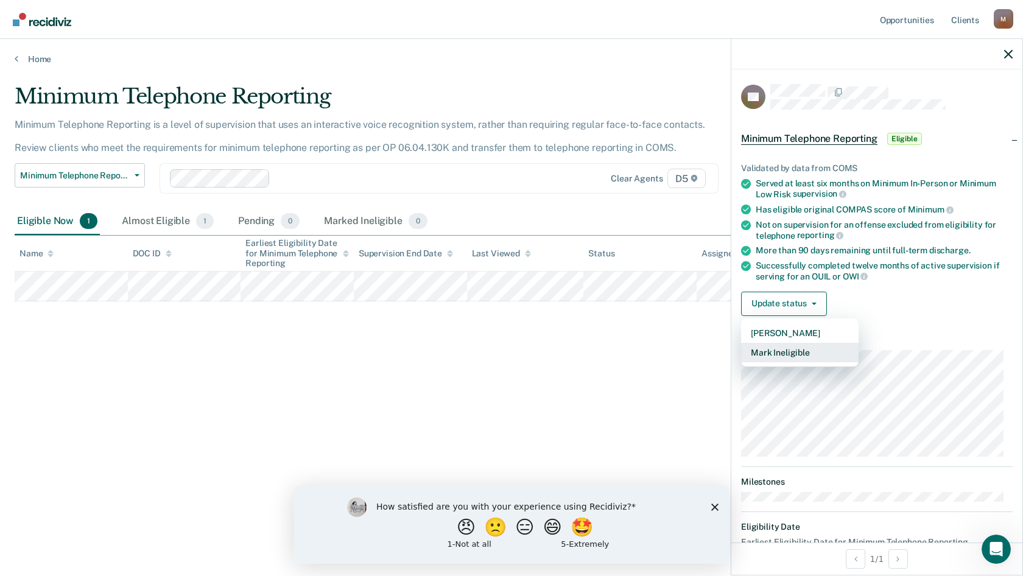
click at [791, 353] on button "Mark Ineligible" at bounding box center [800, 352] width 118 height 19
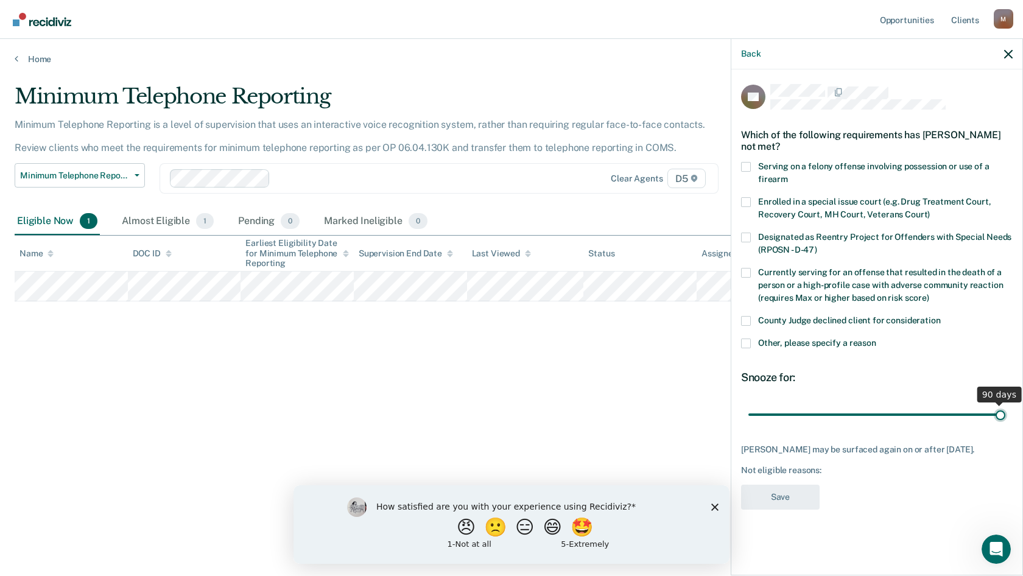
drag, startPoint x: 837, startPoint y: 412, endPoint x: 1011, endPoint y: 400, distance: 174.7
type input "90"
click at [1006, 404] on input "range" at bounding box center [877, 414] width 257 height 21
click at [748, 319] on span at bounding box center [746, 321] width 10 height 10
click at [941, 316] on input "County Judge declined client for consideration" at bounding box center [941, 316] width 0 height 0
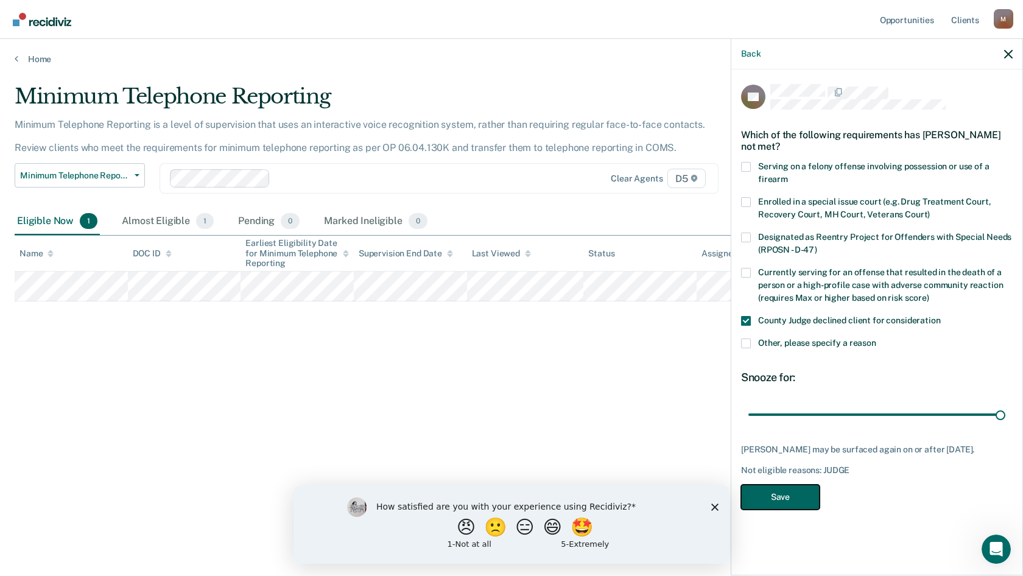
click at [791, 499] on button "Save" at bounding box center [780, 497] width 79 height 25
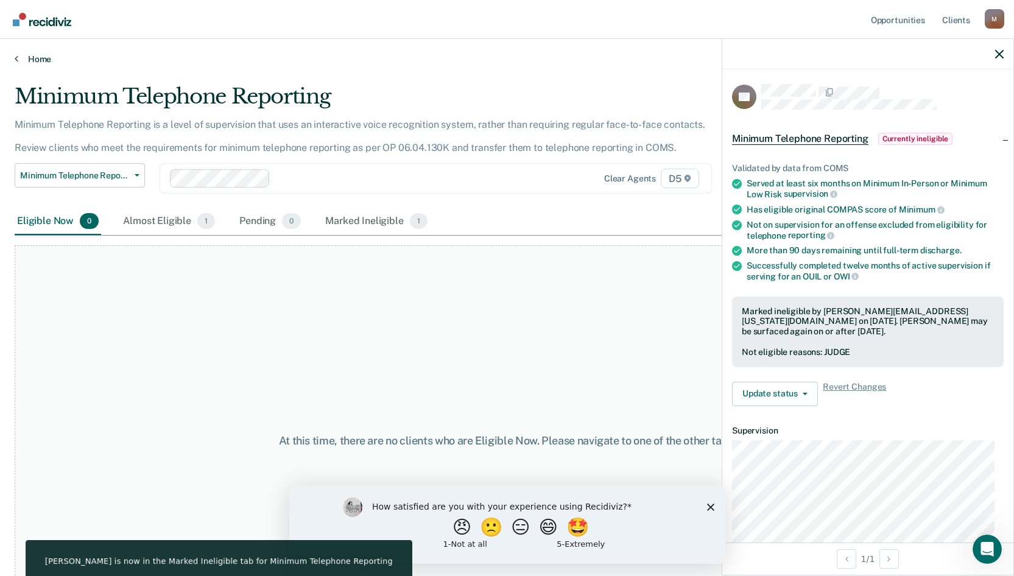
click at [23, 58] on link "Home" at bounding box center [507, 59] width 985 height 11
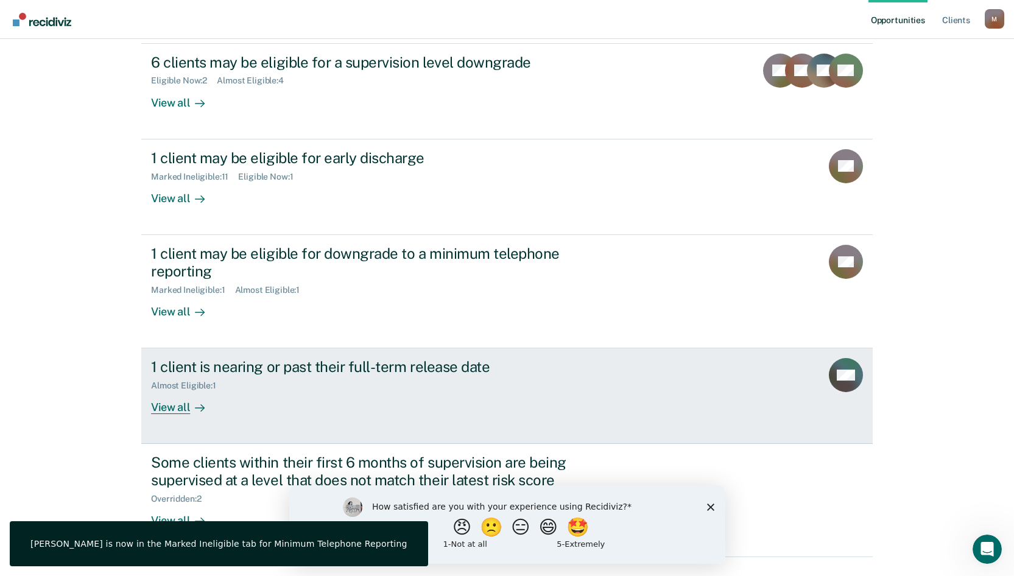
scroll to position [169, 0]
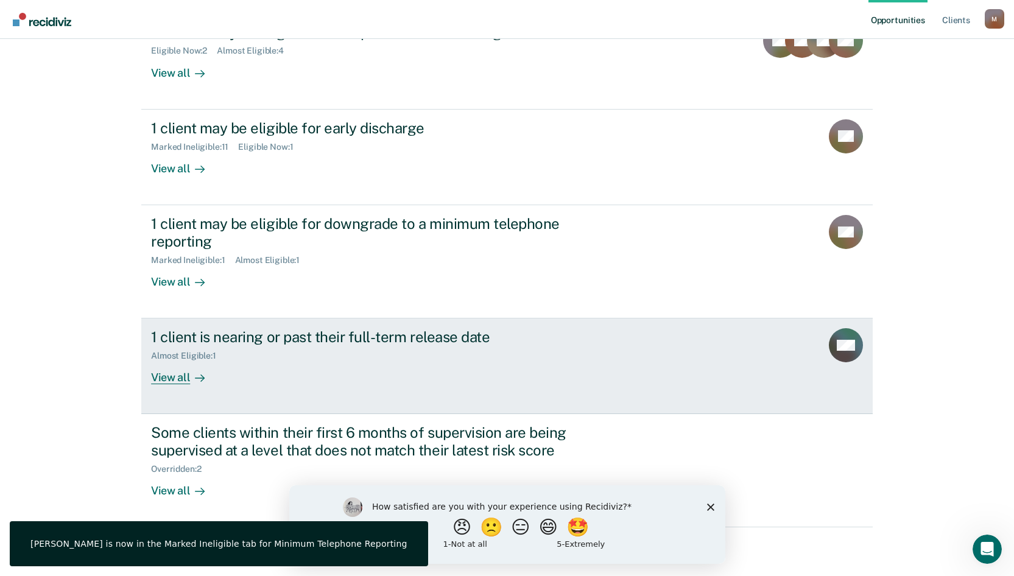
click at [201, 381] on icon at bounding box center [202, 378] width 3 height 7
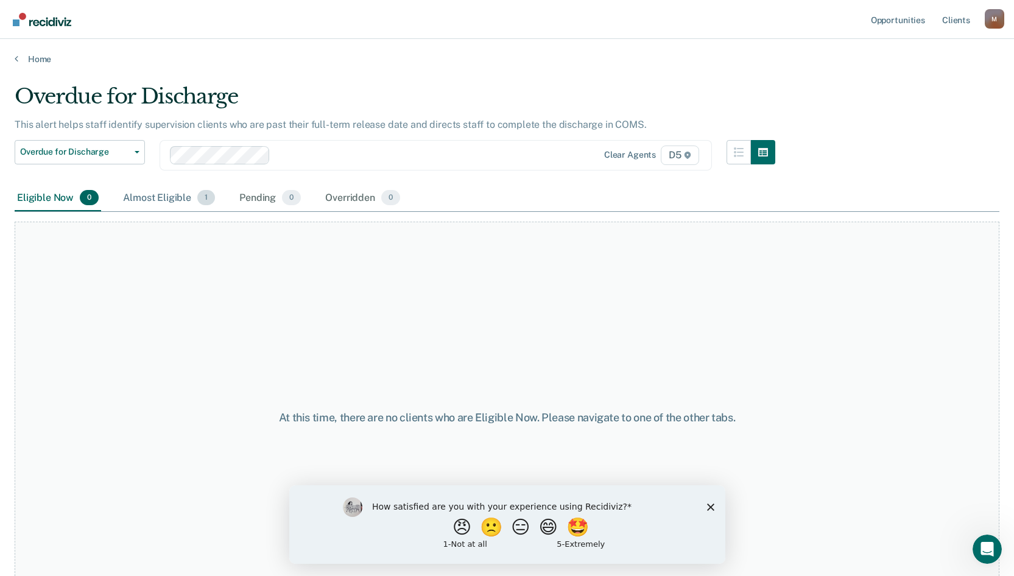
click at [168, 196] on div "Almost Eligible 1" at bounding box center [169, 198] width 97 height 27
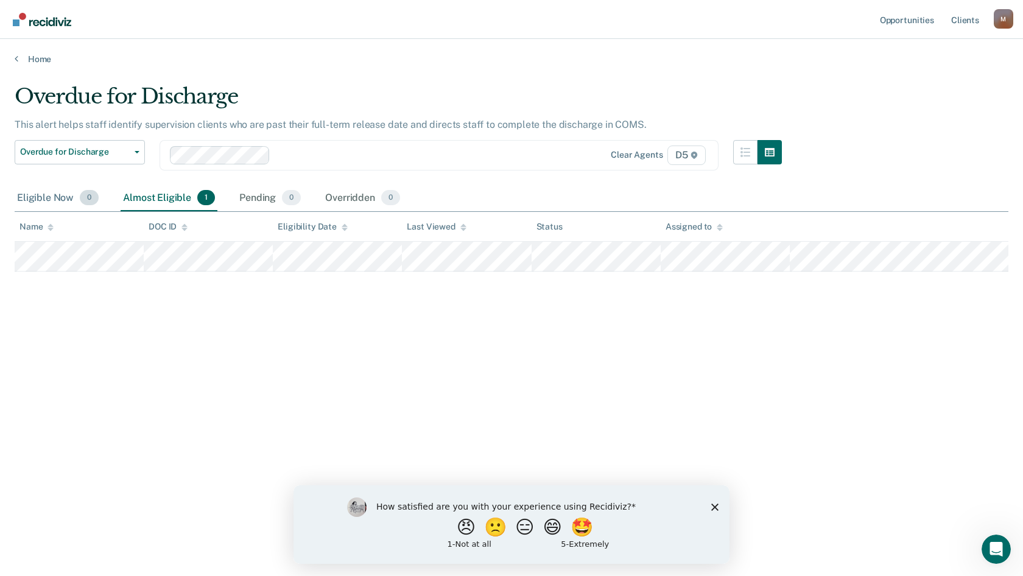
click at [27, 192] on div "Eligible Now 0" at bounding box center [58, 198] width 86 height 27
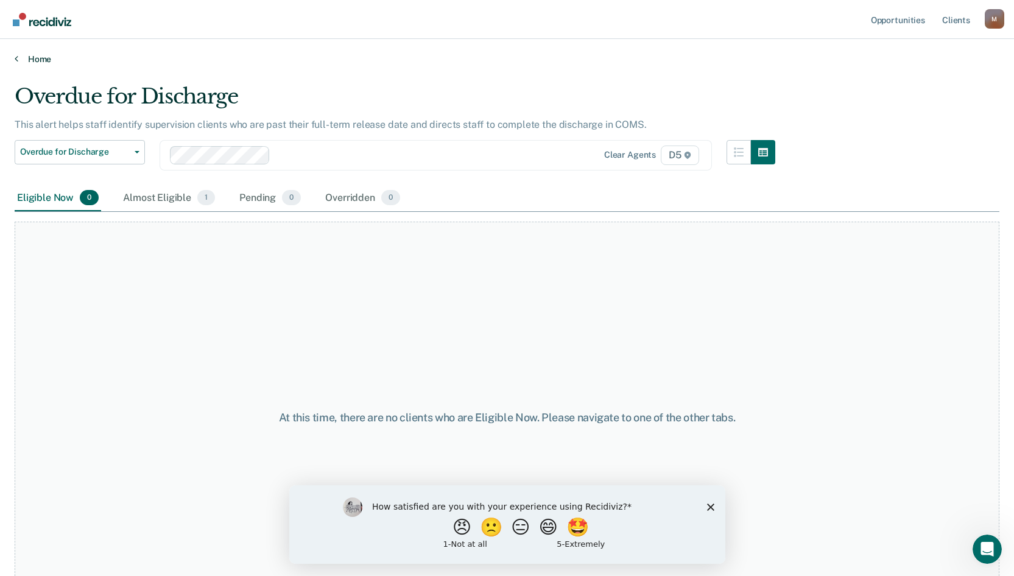
click at [29, 60] on link "Home" at bounding box center [507, 59] width 985 height 11
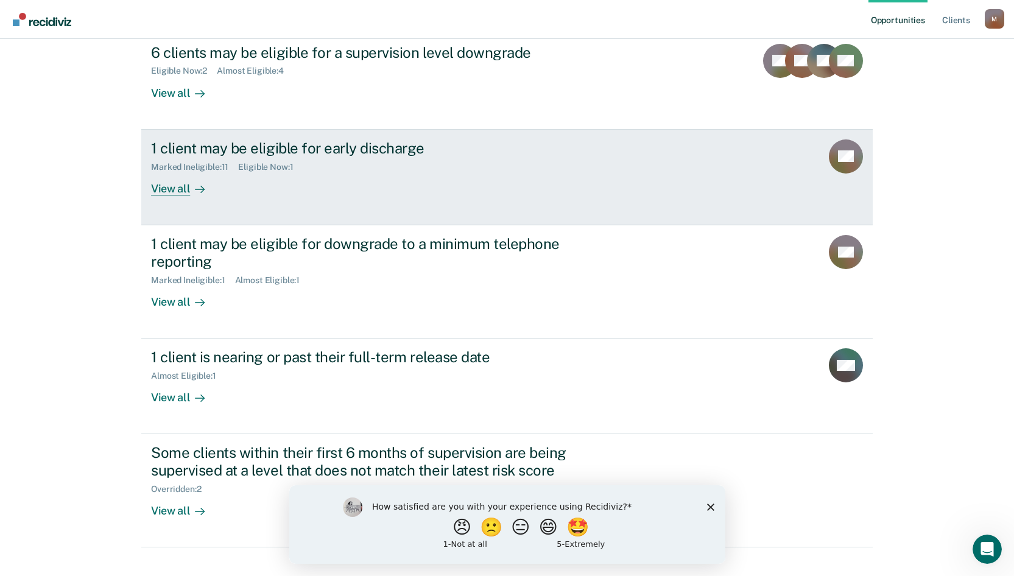
scroll to position [169, 0]
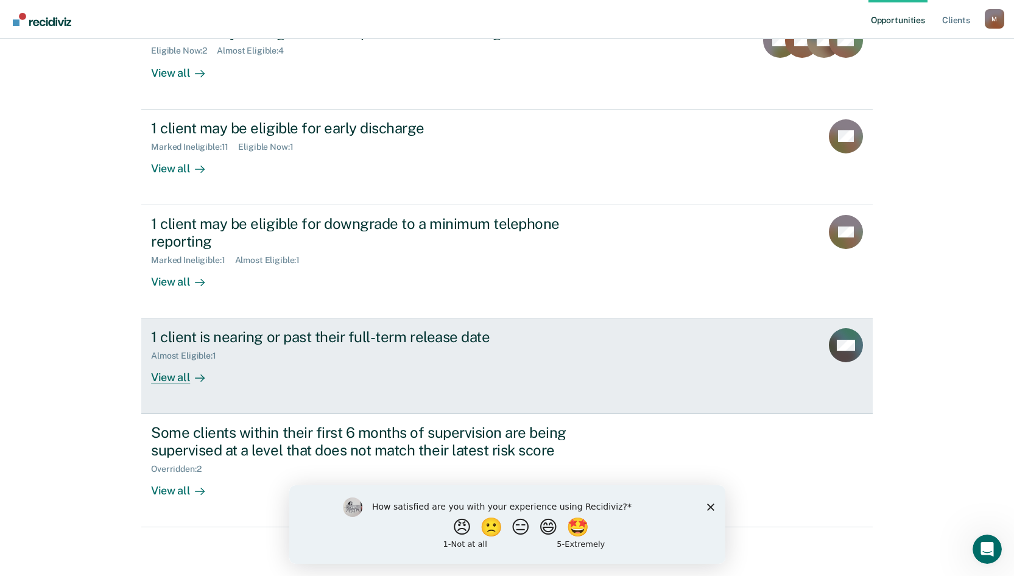
click at [337, 339] on div "1 client is nearing or past their full-term release date" at bounding box center [365, 337] width 428 height 18
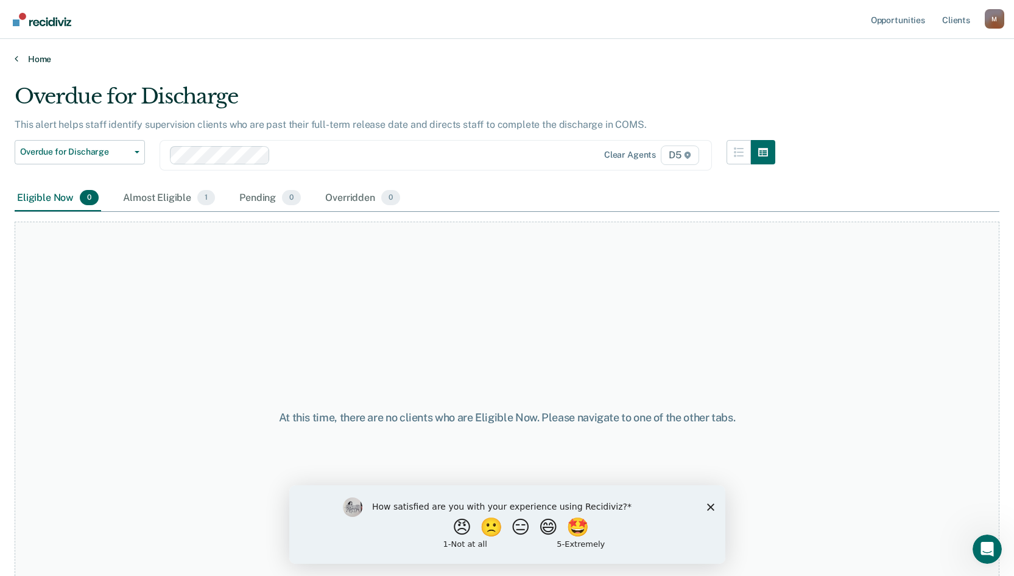
click at [30, 61] on link "Home" at bounding box center [507, 59] width 985 height 11
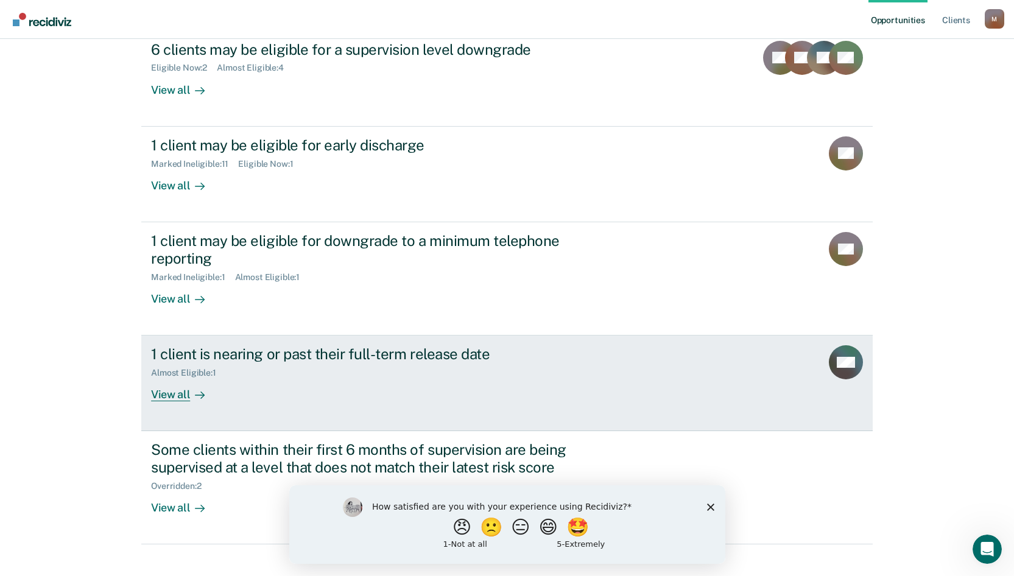
scroll to position [169, 0]
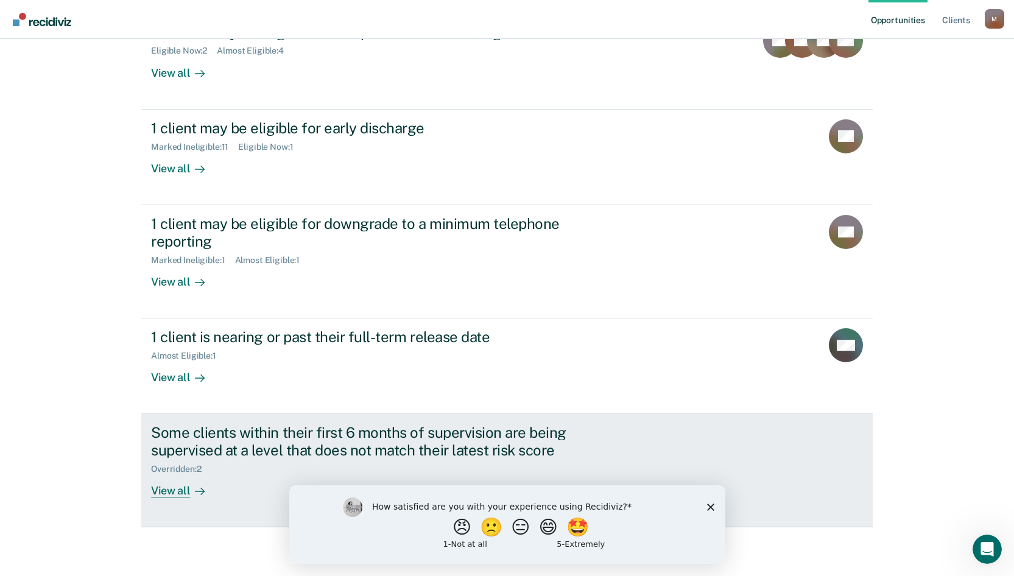
click at [171, 495] on div "View all" at bounding box center [185, 486] width 68 height 24
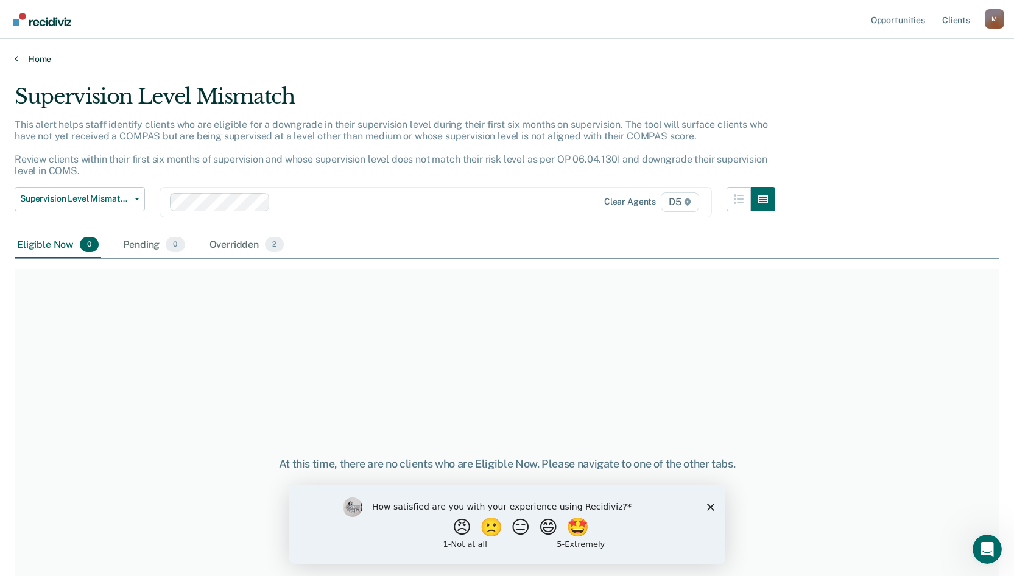
click at [24, 55] on link "Home" at bounding box center [507, 59] width 985 height 11
